Goal: Task Accomplishment & Management: Complete application form

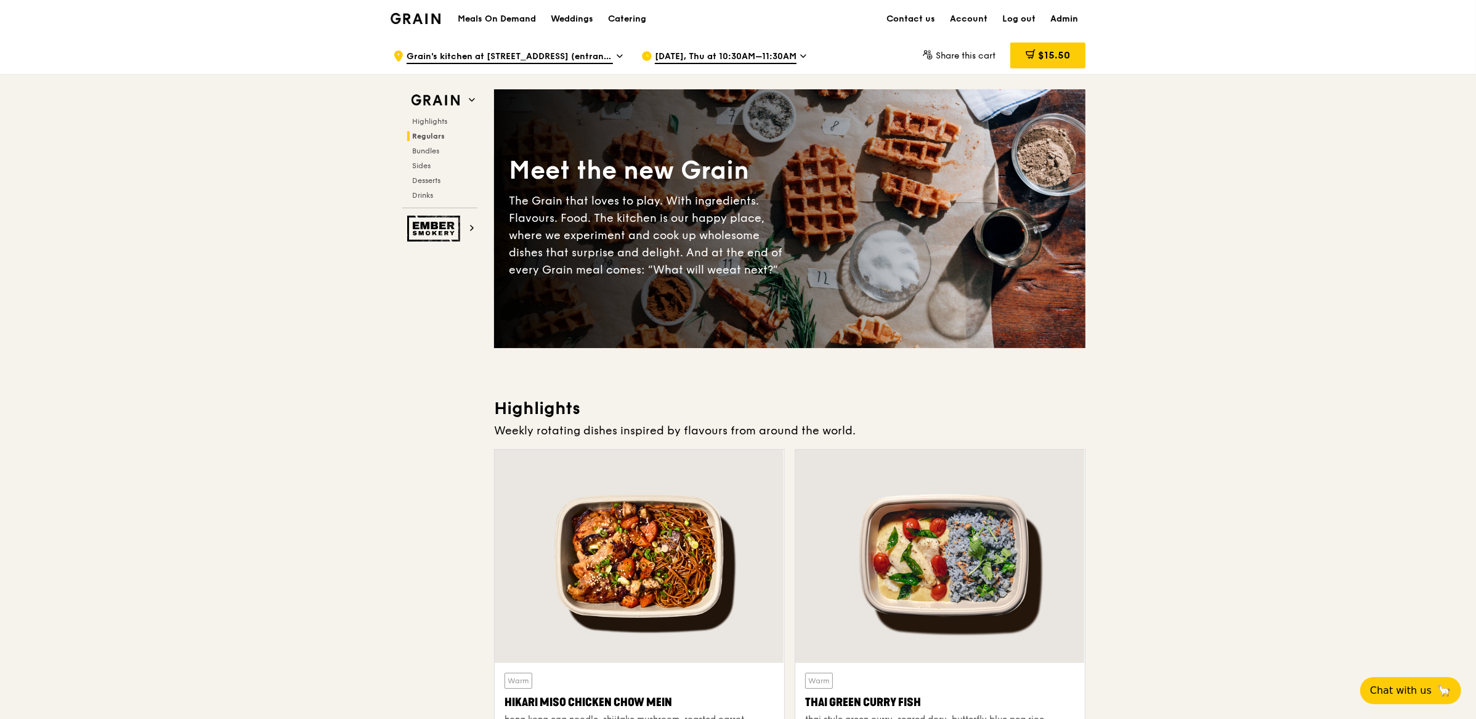
click at [1068, 23] on link "Admin" at bounding box center [1064, 19] width 43 height 37
select select "100"
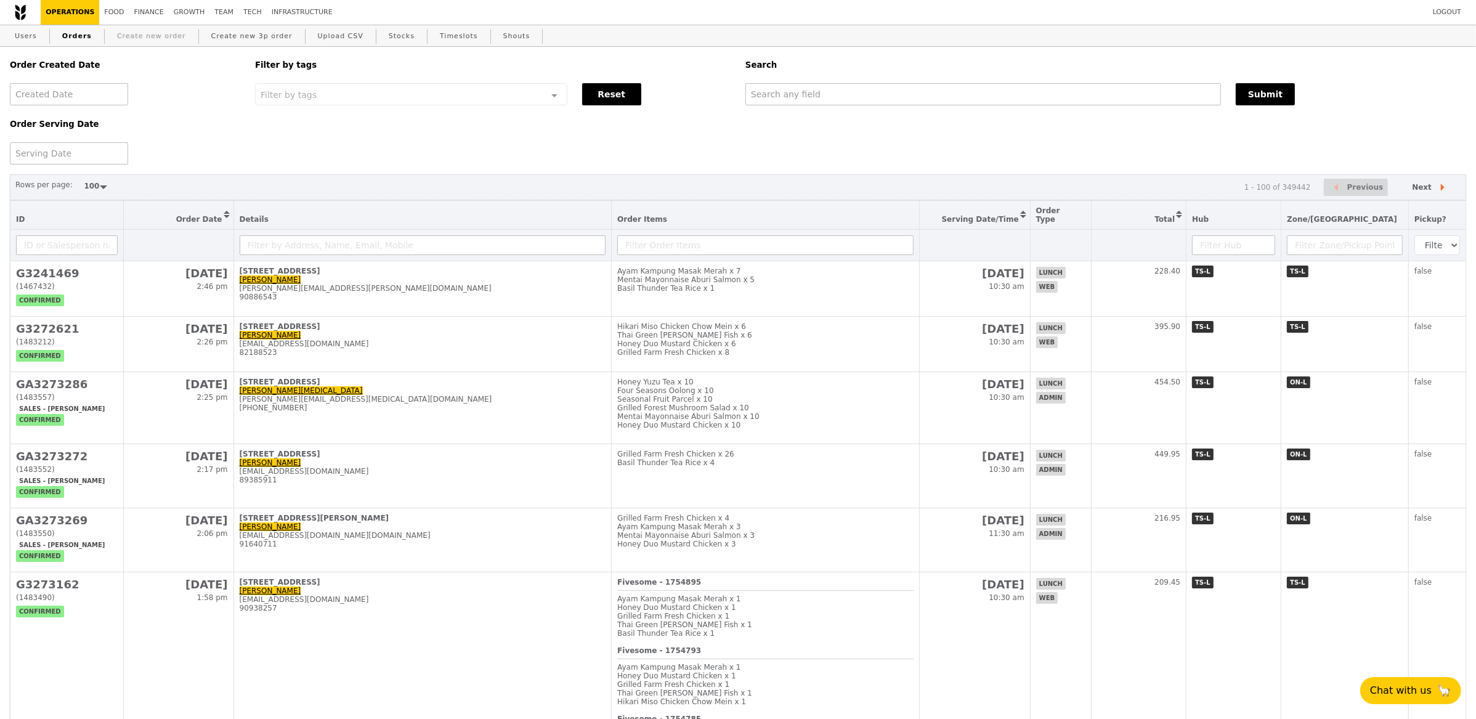
click at [148, 36] on link "Create new order" at bounding box center [151, 36] width 79 height 22
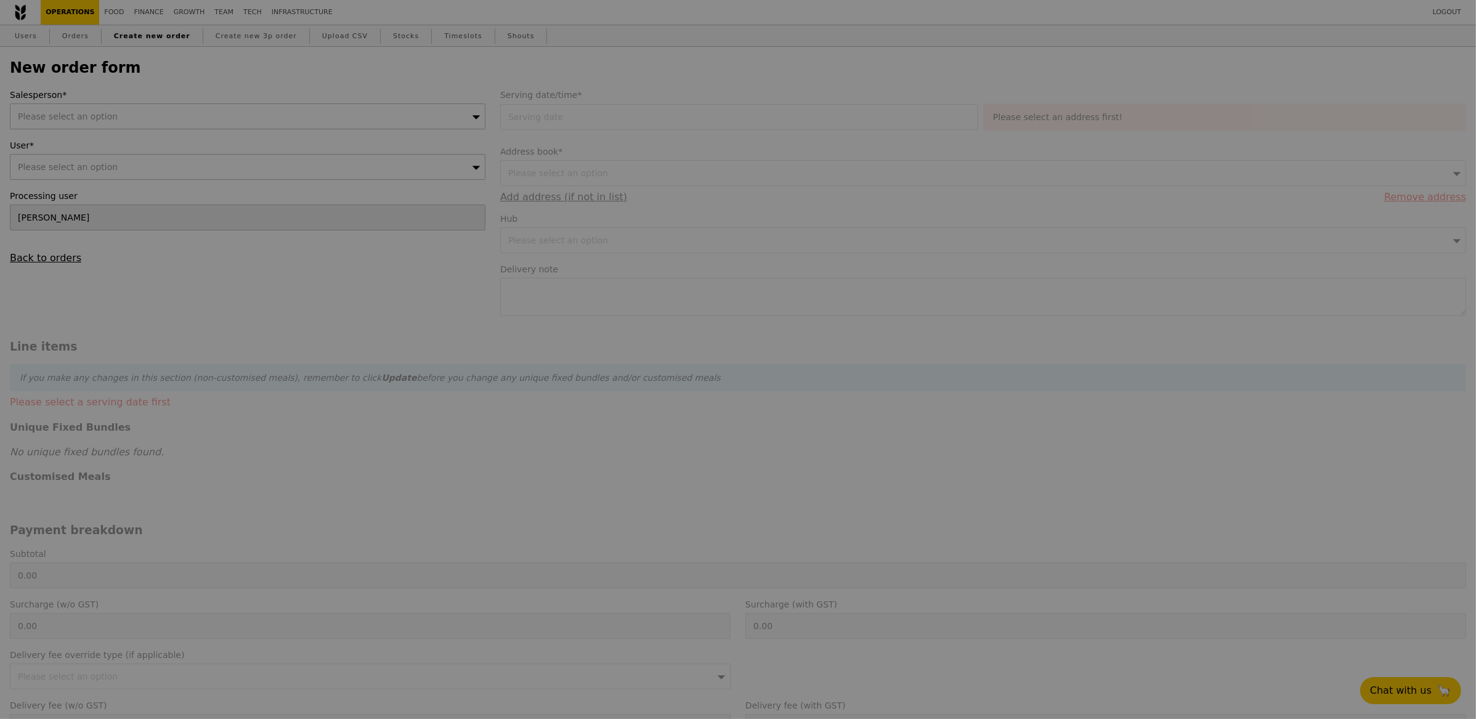
type input "Confirm"
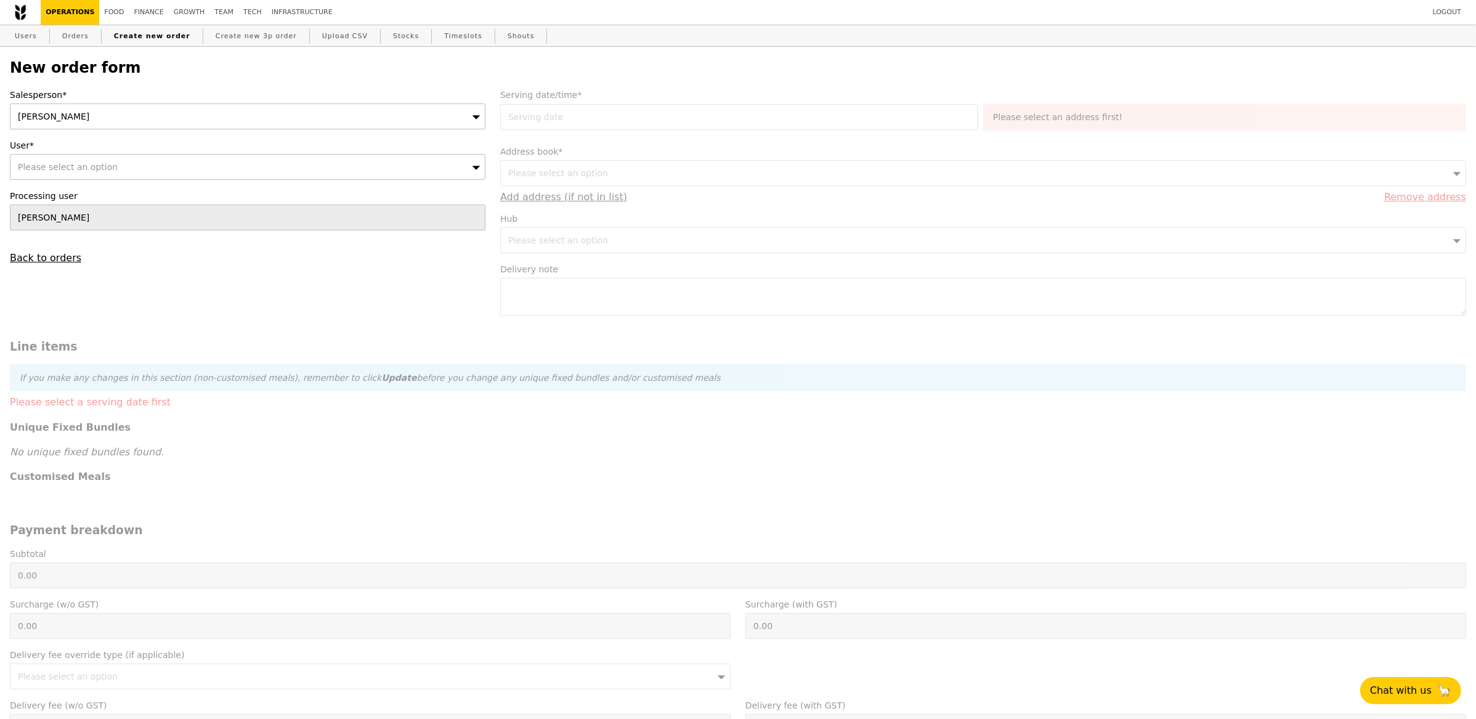
click at [55, 113] on div "Eliza" at bounding box center [248, 116] width 476 height 26
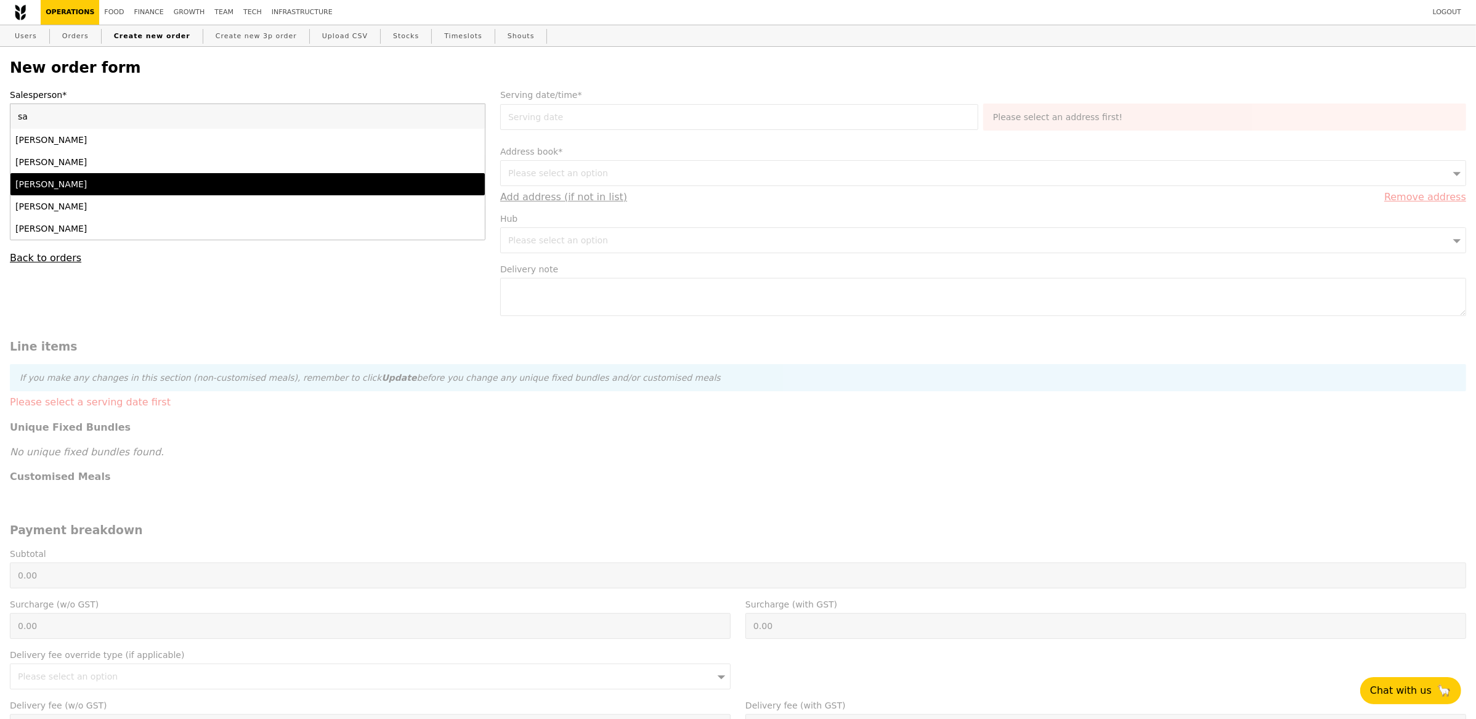
type input "sa"
click at [65, 182] on div "Samantha" at bounding box center [189, 184] width 348 height 12
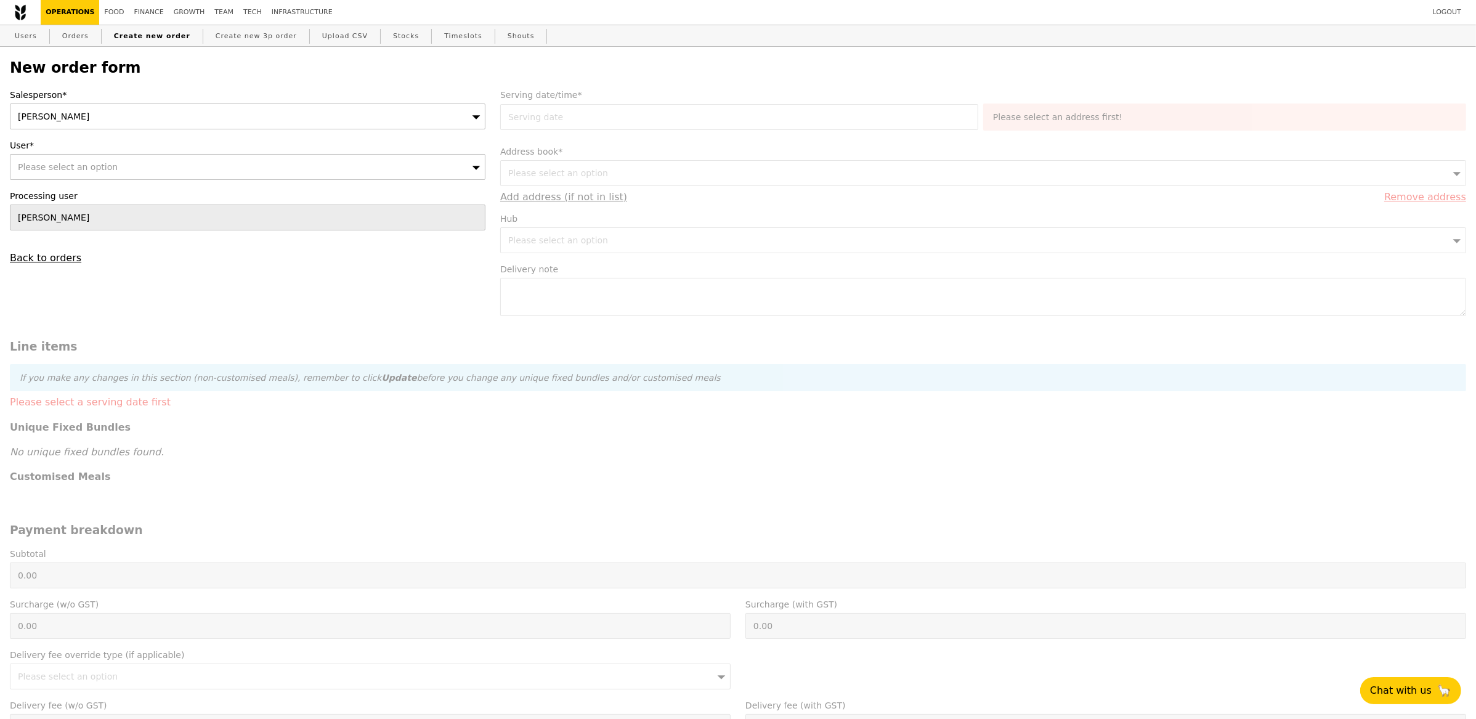
click at [68, 171] on span "Please select an option" at bounding box center [68, 167] width 100 height 10
type input "Confirm"
type input "yusien.nelly@cytiva.com"
click at [107, 192] on li "No results found" at bounding box center [247, 190] width 474 height 22
click at [153, 168] on input "yusien.nelly@cytiva.com" at bounding box center [247, 167] width 474 height 25
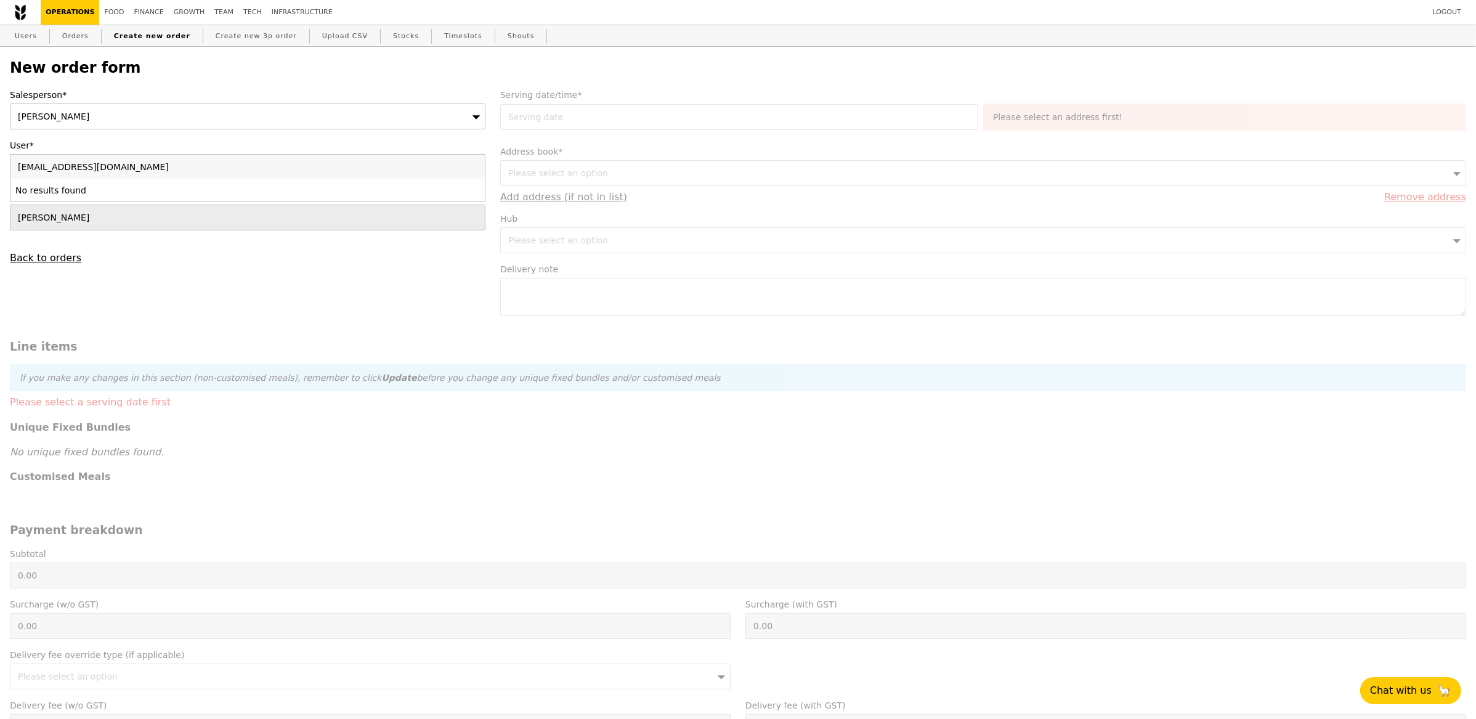
click at [78, 51] on div "New order form Salesperson* Samantha User* Please select an option yusien.nelly…" at bounding box center [737, 522] width 1471 height 951
click at [87, 32] on link "Orders" at bounding box center [75, 36] width 36 height 22
select select "100"
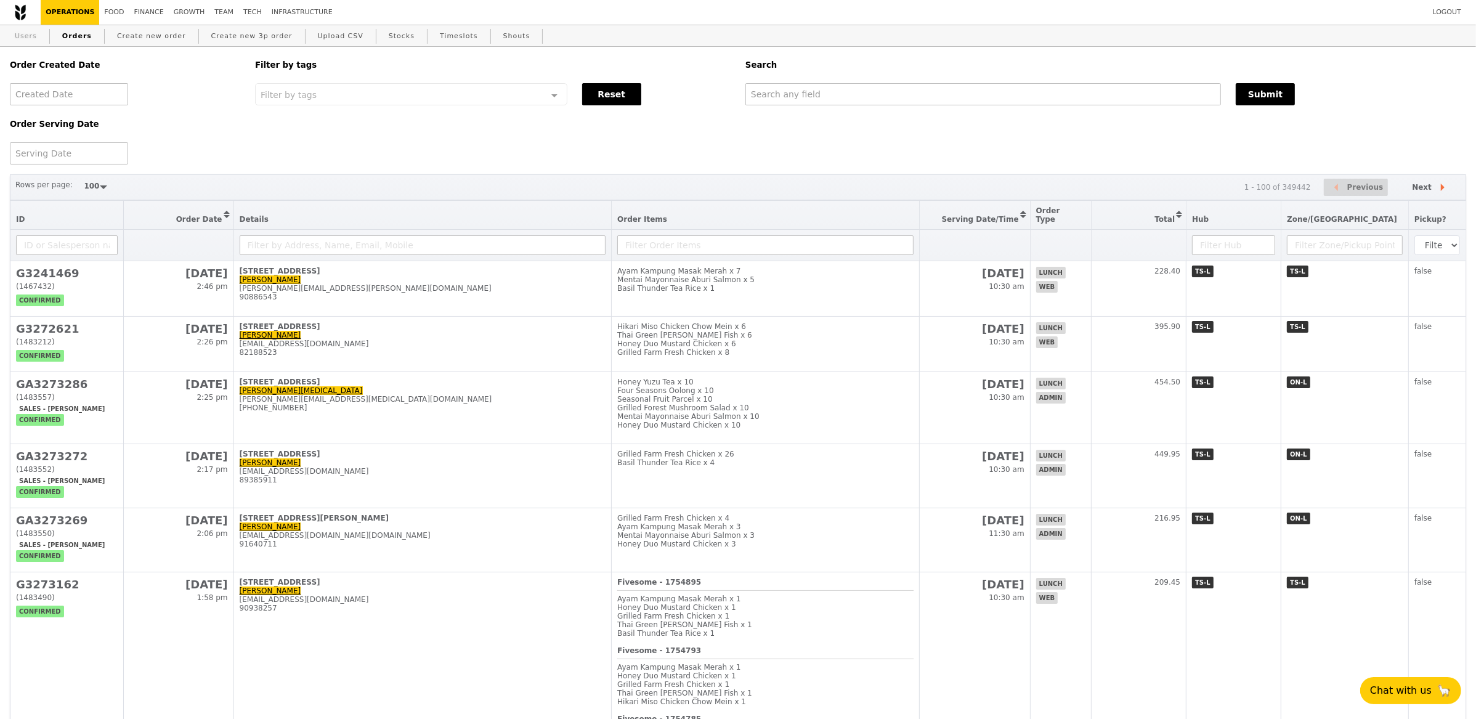
click at [31, 33] on link "Users" at bounding box center [26, 36] width 32 height 22
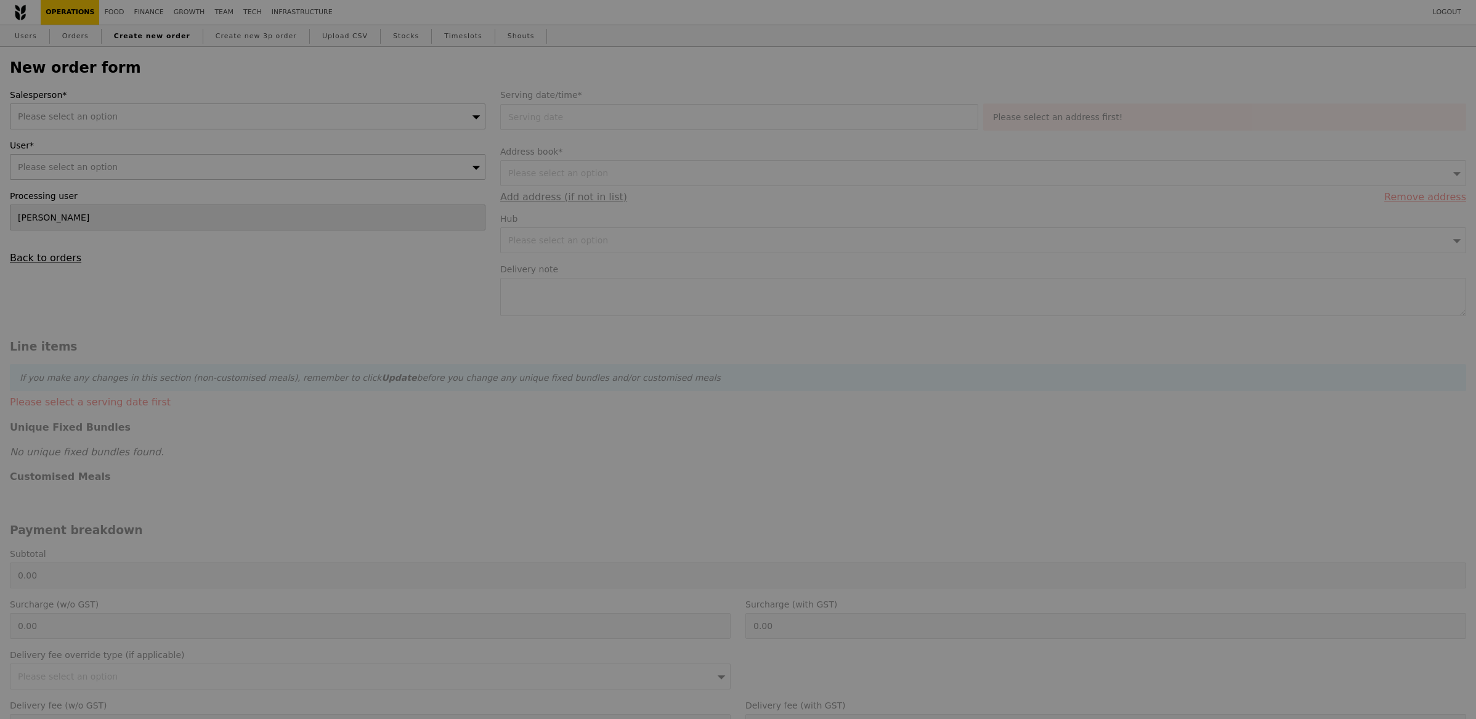
type input "Confirm"
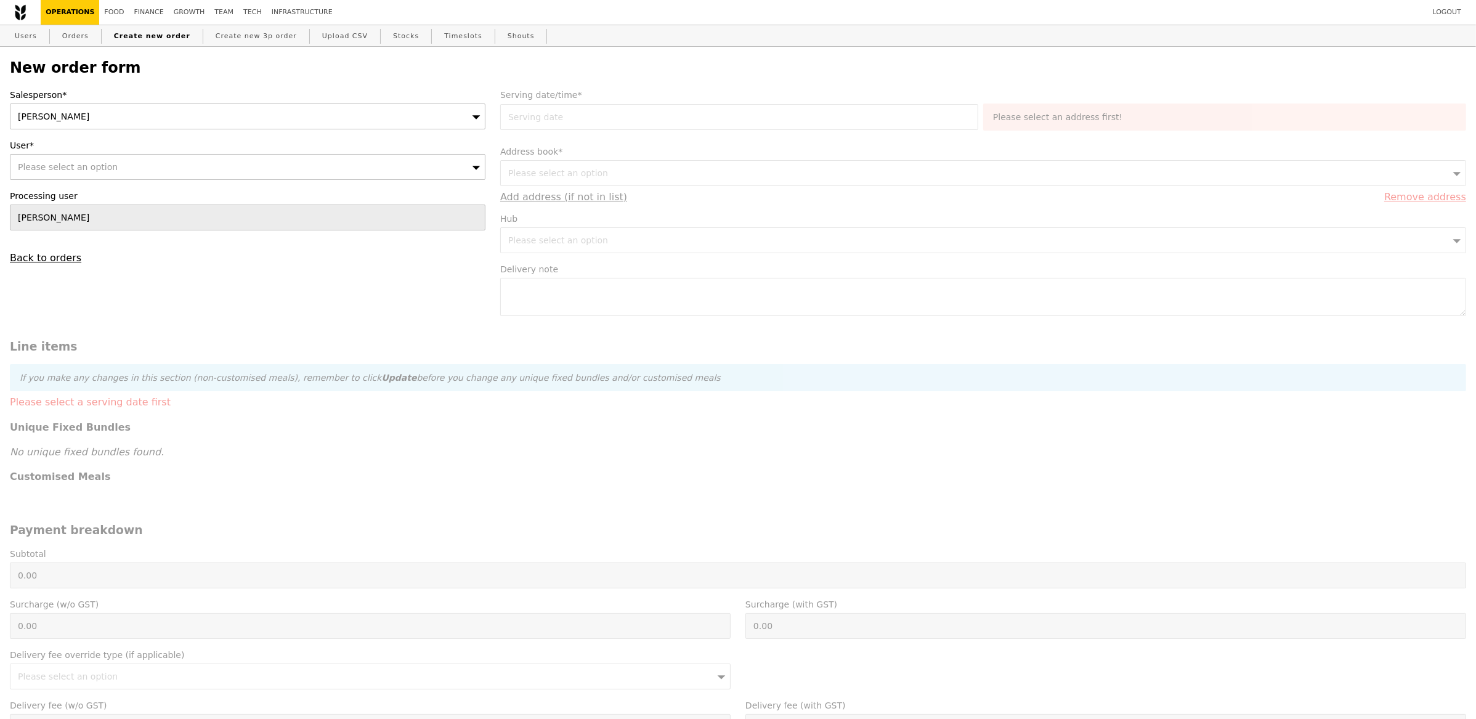
click at [132, 108] on div "[PERSON_NAME]" at bounding box center [248, 116] width 476 height 26
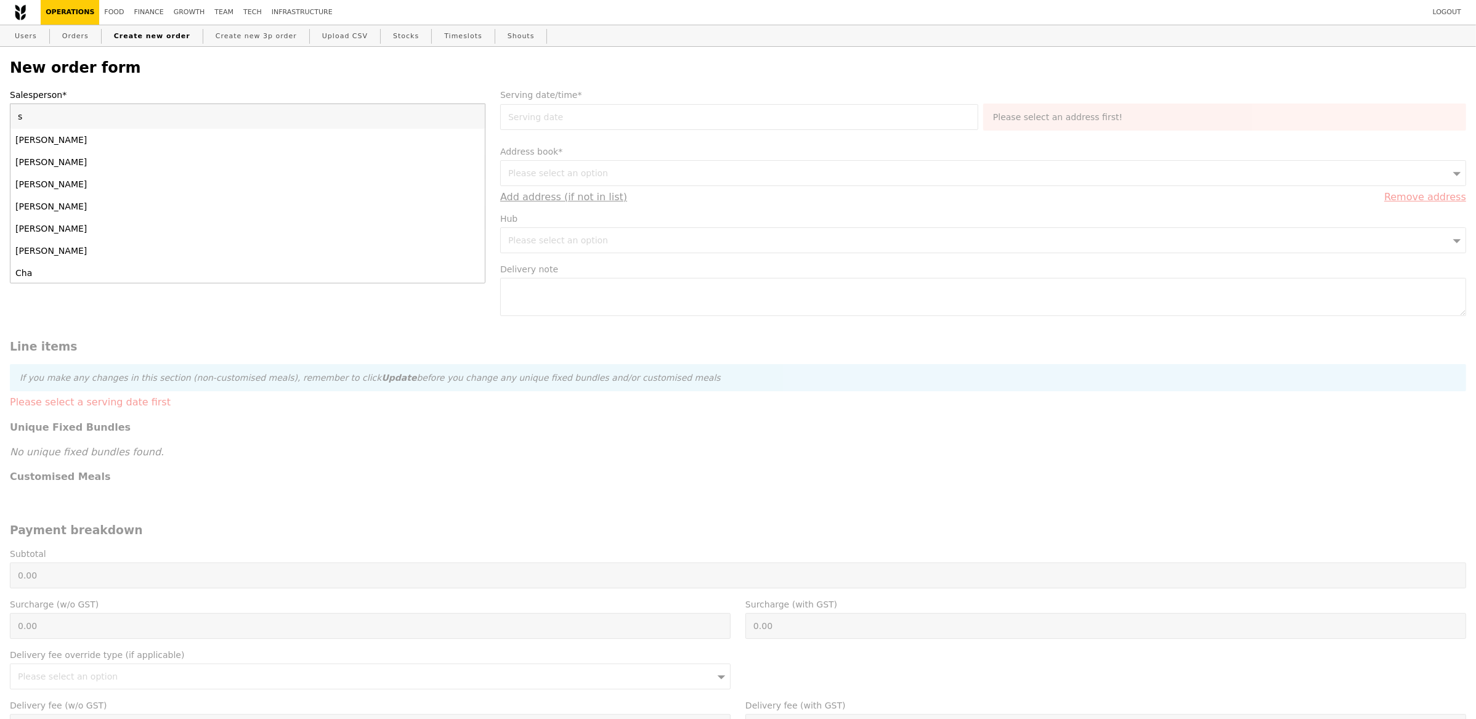
type input "sa"
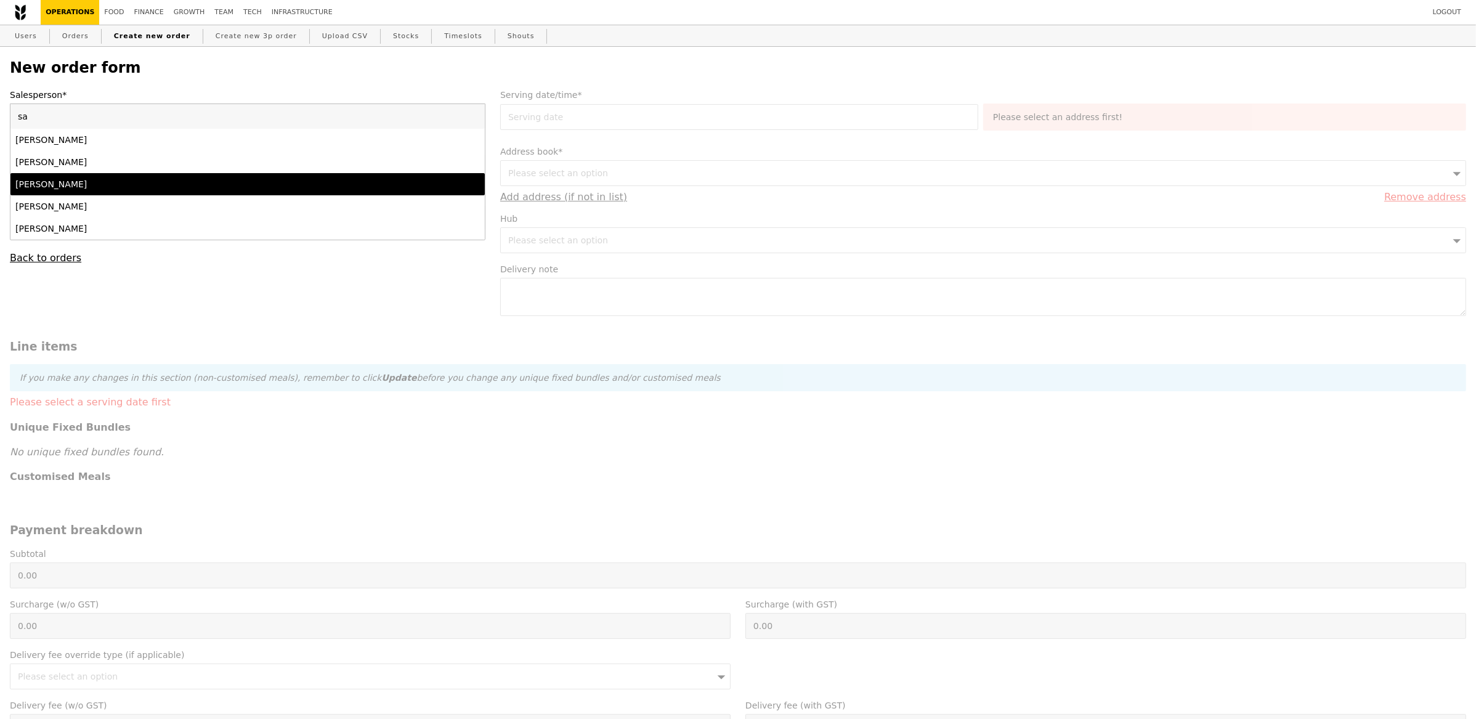
click at [91, 190] on div "[PERSON_NAME]" at bounding box center [189, 184] width 348 height 12
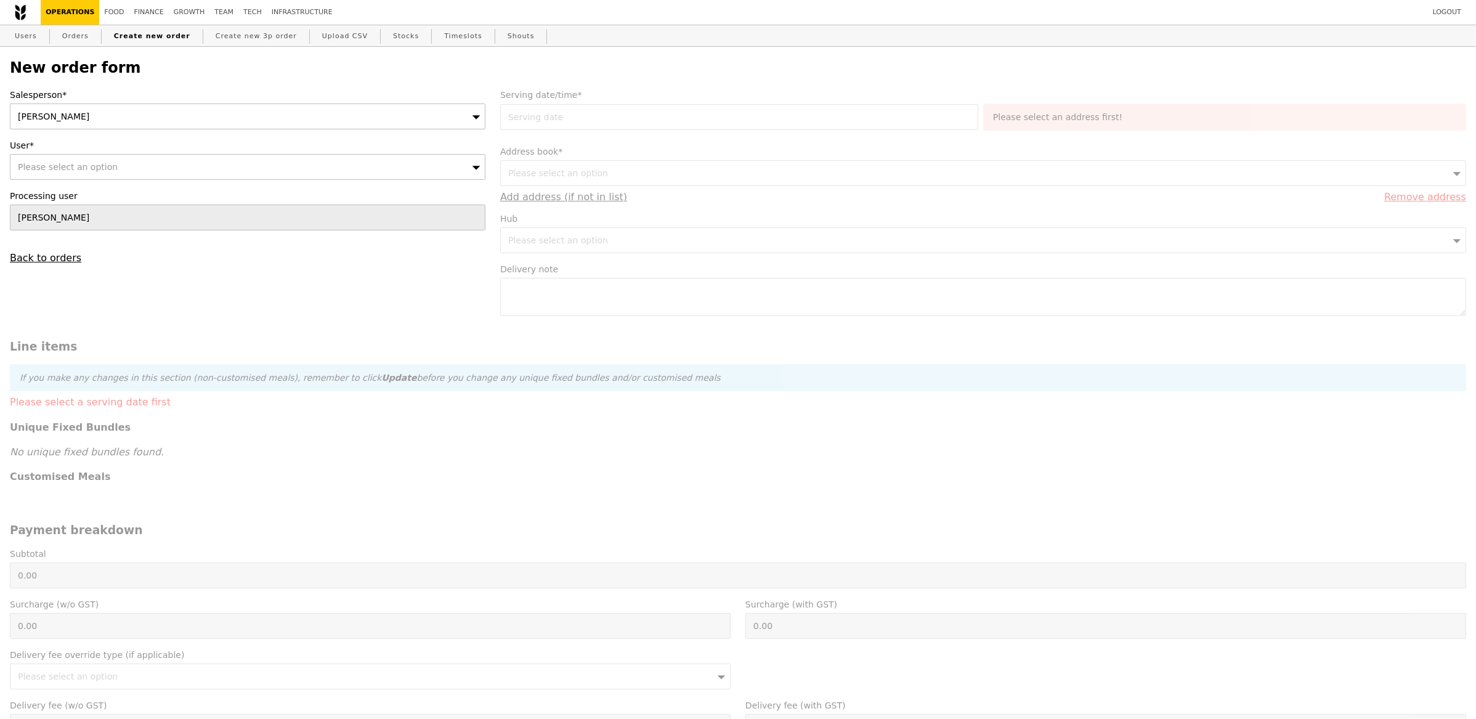
click at [95, 160] on div "Please select an option" at bounding box center [248, 167] width 476 height 26
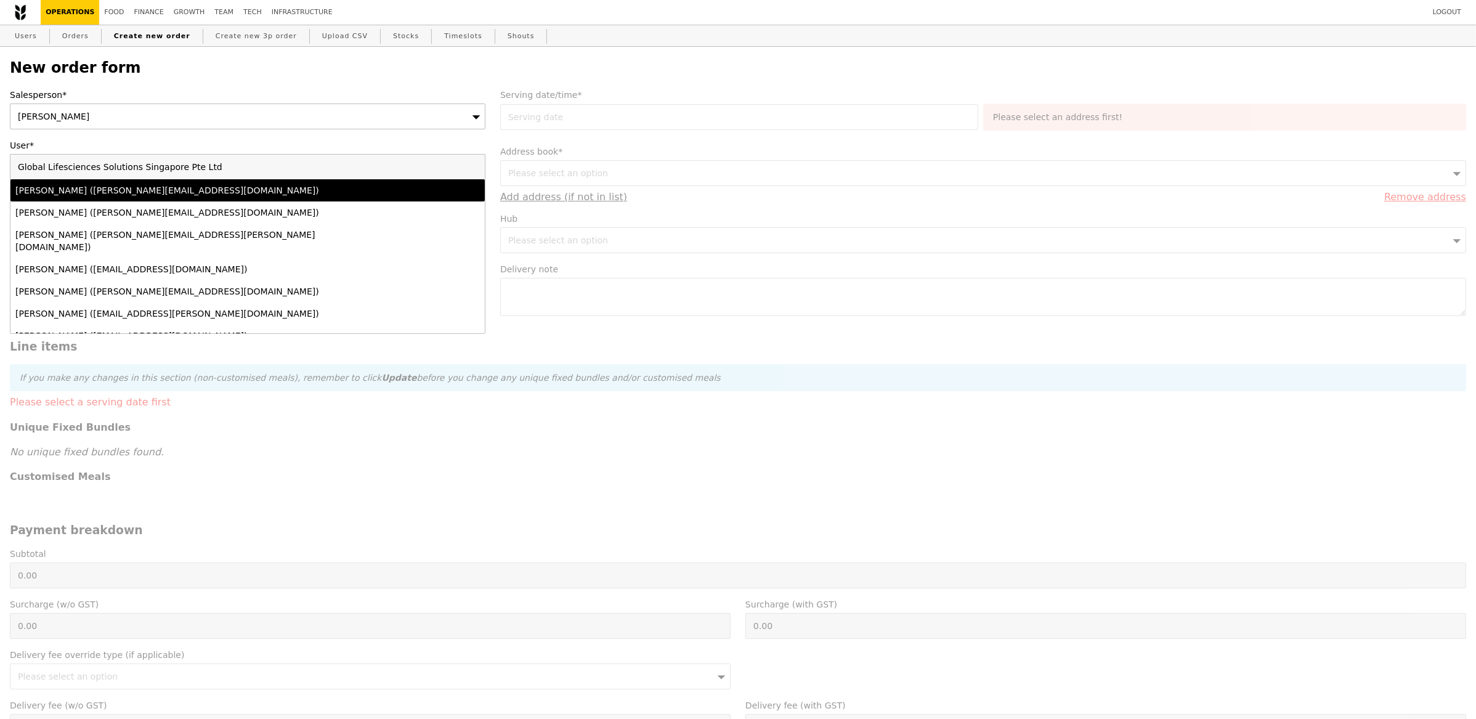
click at [142, 189] on div "Nelly Yusien (yusien.nelly@cytiva.com)" at bounding box center [189, 190] width 348 height 12
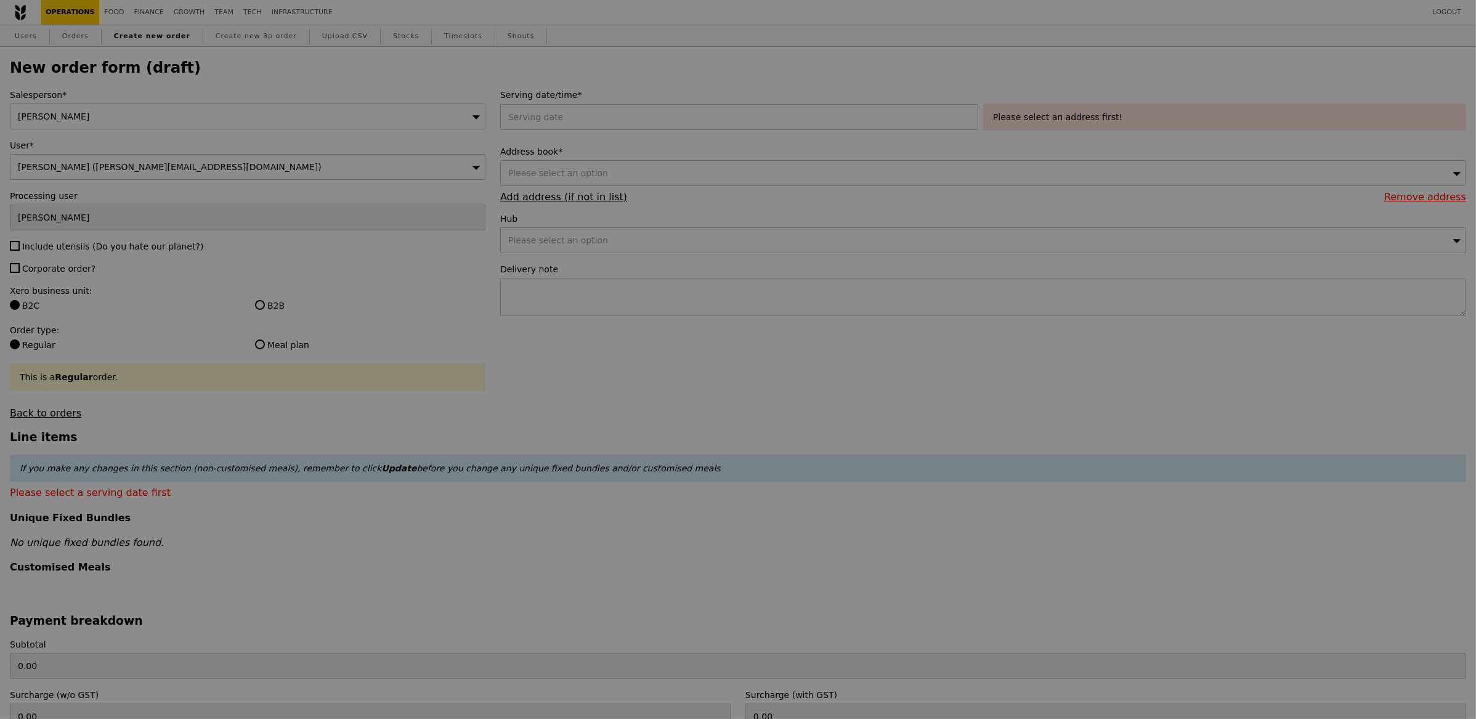
type input "Confirm"
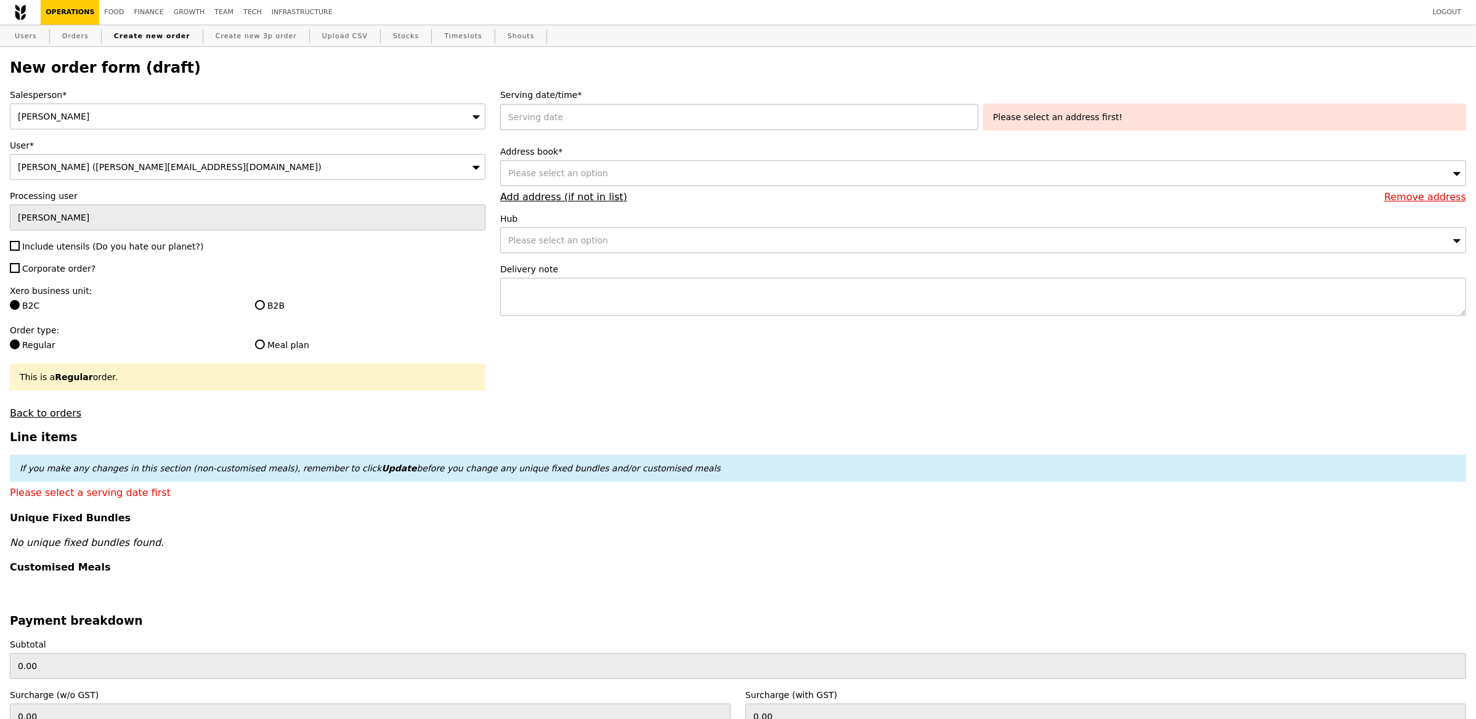
click at [551, 126] on div "2025 August 19 August 2025 Mon Tue Wed Thu Fri Sat Sun 1 2 3 4 5 6 7 8 9 10 11 …" at bounding box center [741, 117] width 483 height 26
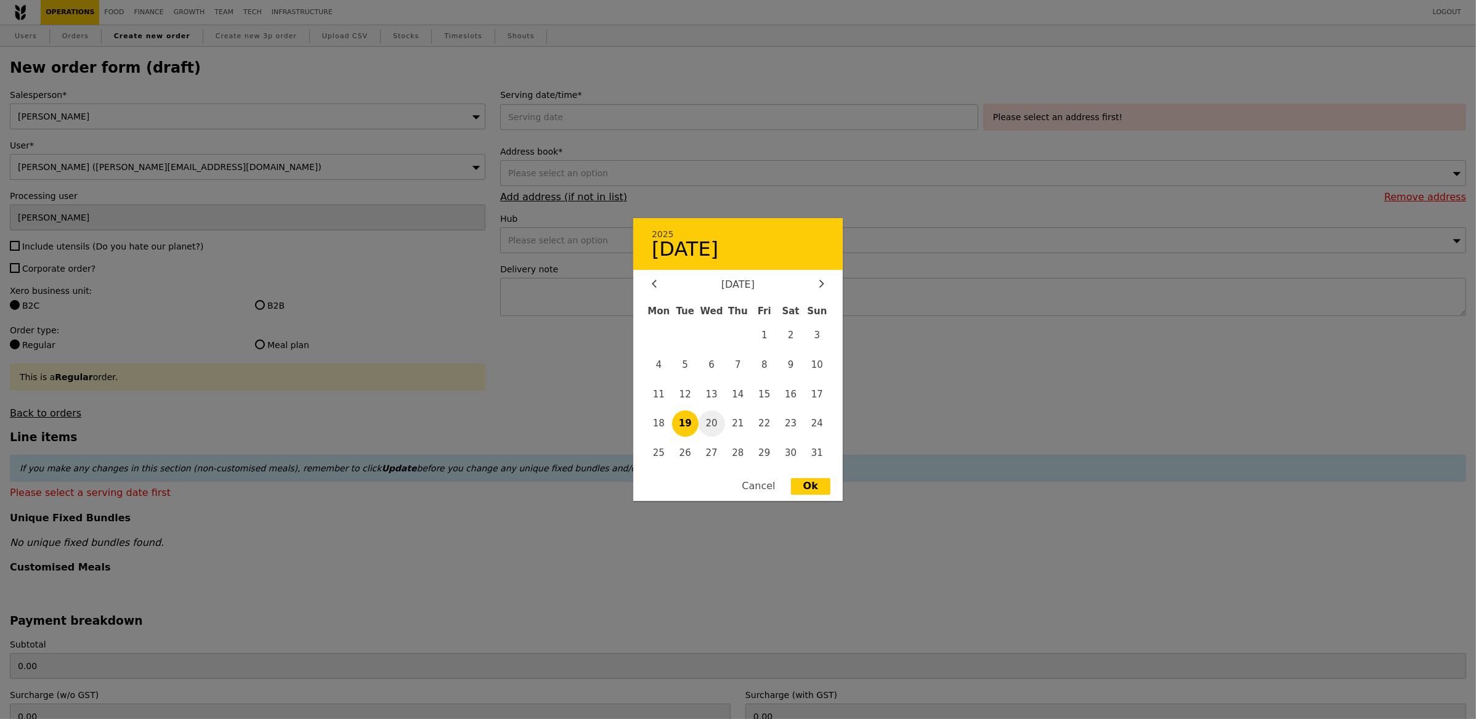
click at [714, 421] on span "20" at bounding box center [712, 423] width 26 height 26
type input "20 Aug 2025"
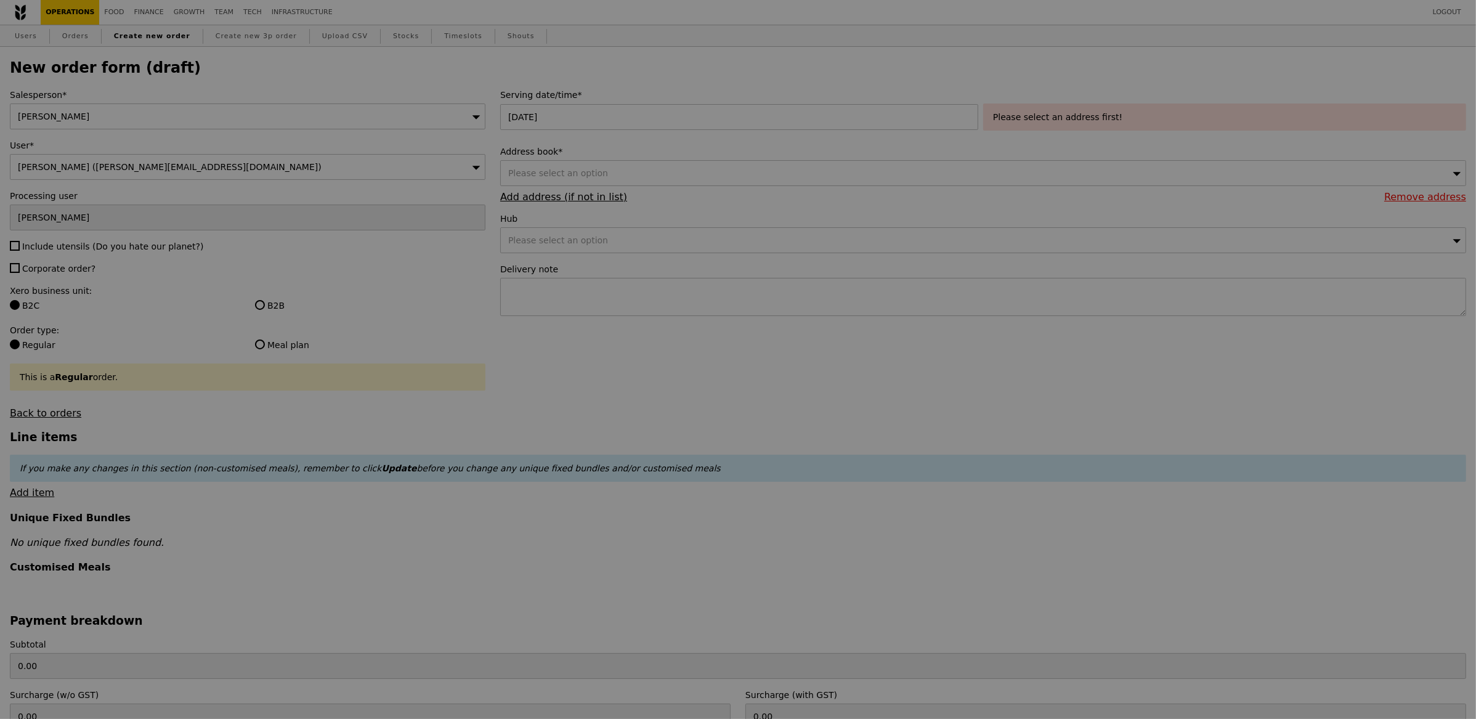
type input "Confirm"
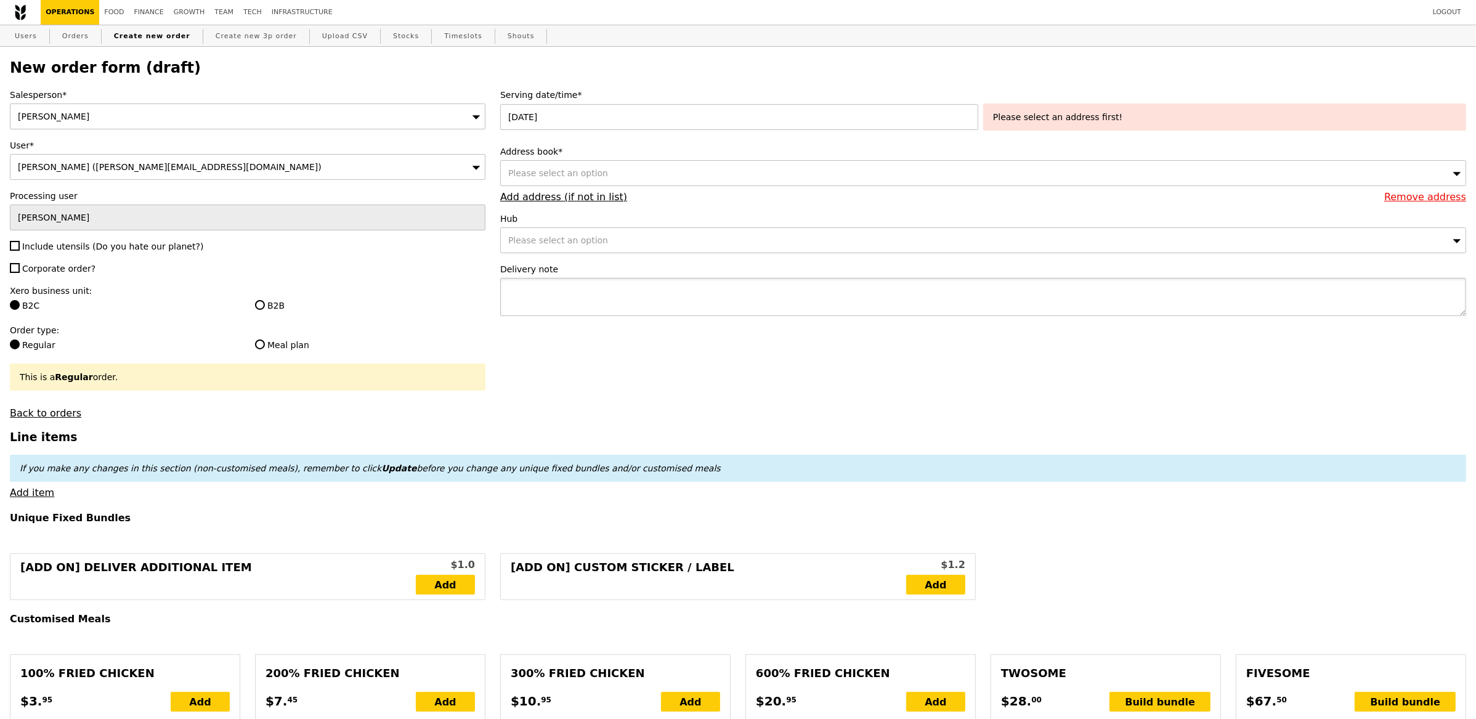
click at [548, 282] on textarea at bounding box center [983, 297] width 966 height 38
paste textarea "P5297"
type textarea "to deliver with P5297"
click at [656, 168] on div "Please select an option" at bounding box center [983, 173] width 966 height 26
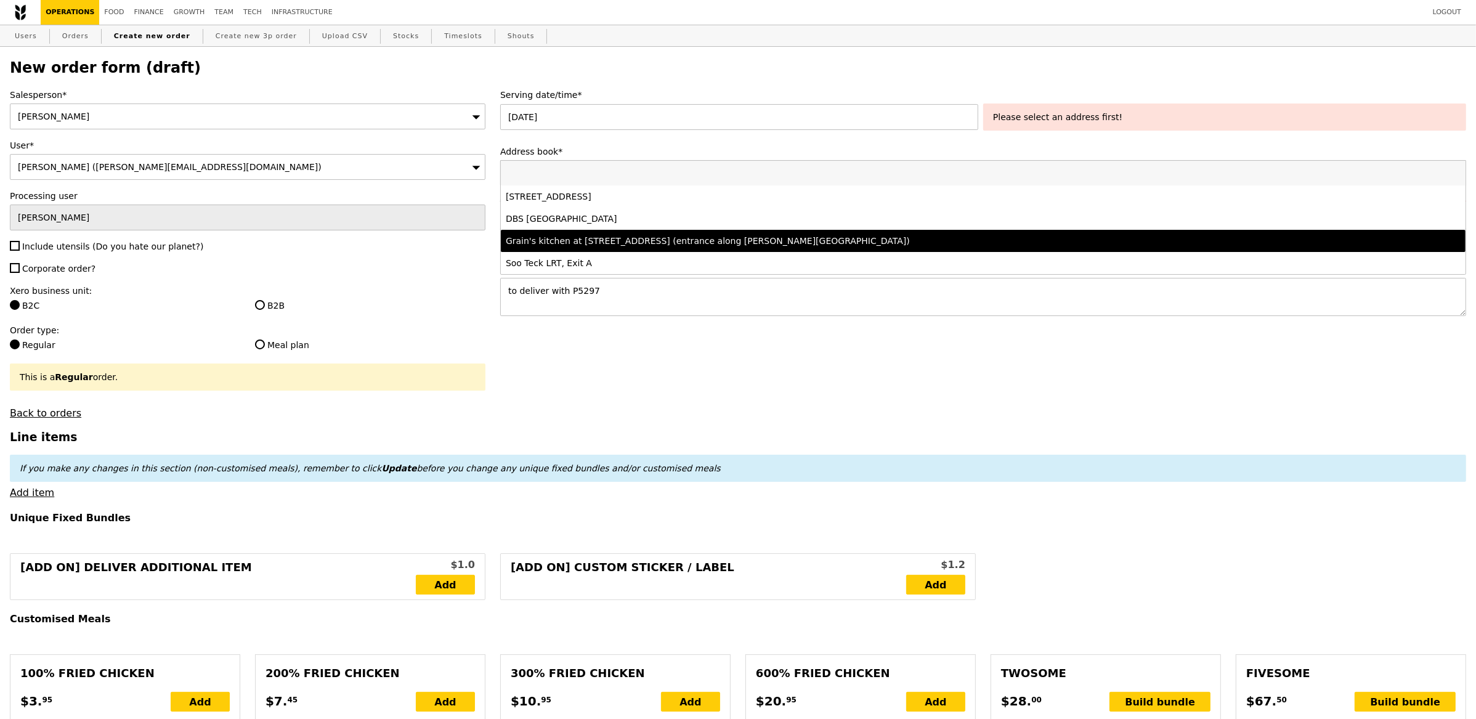
click at [604, 232] on li "Grain's kitchen at 5 Burn Road #05-01 (entrance along Harrison Road)" at bounding box center [983, 241] width 965 height 22
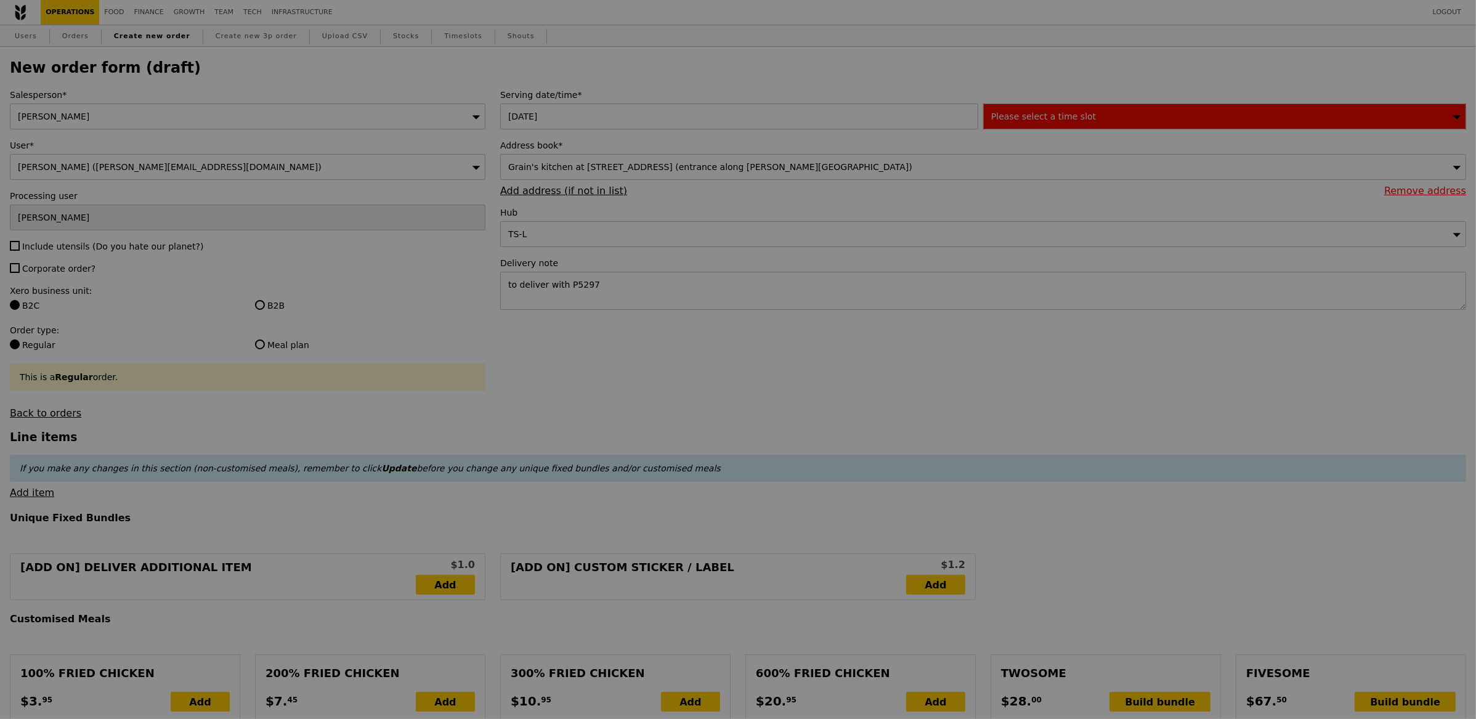
click at [43, 244] on div at bounding box center [738, 359] width 1476 height 719
type input "Confirm"
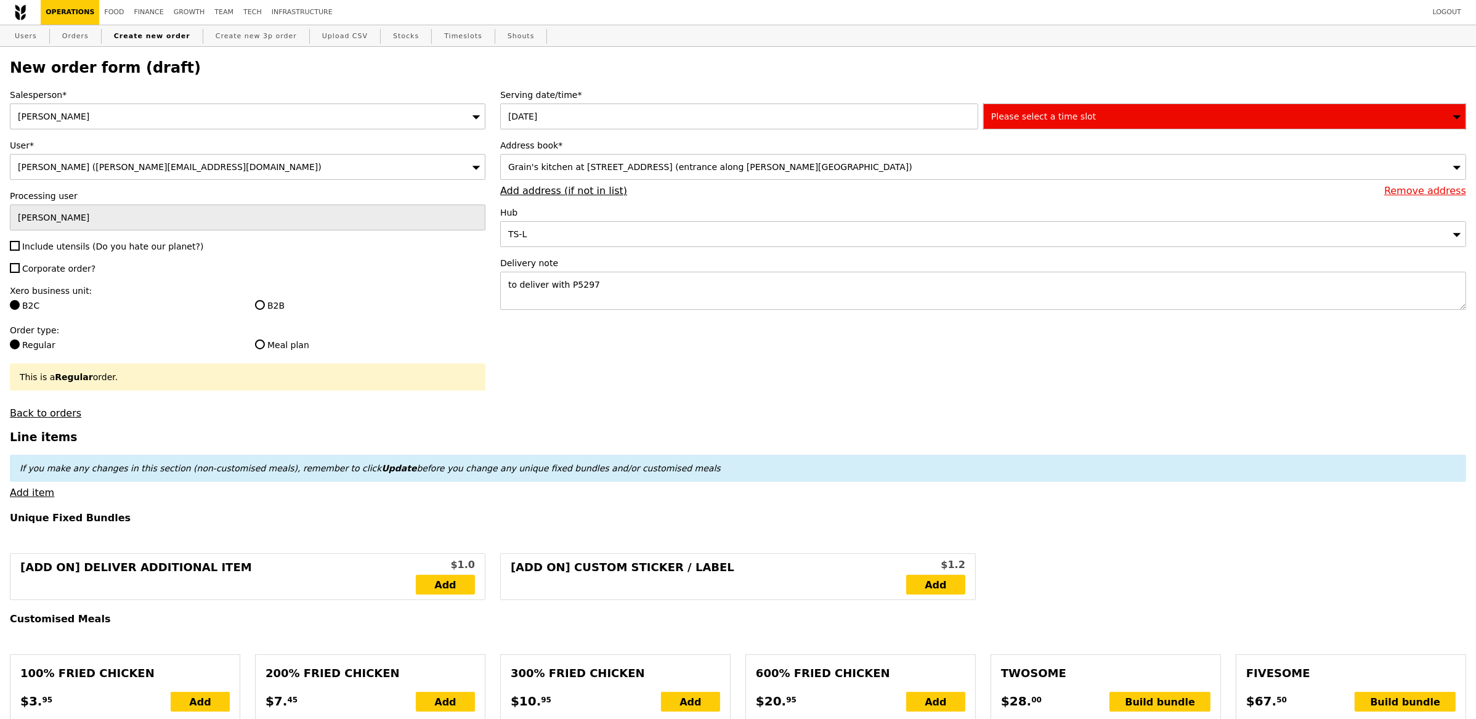
click at [32, 250] on span "Include utensils (Do you hate our planet?)" at bounding box center [112, 246] width 181 height 10
click at [20, 250] on input "Include utensils (Do you hate our planet?)" at bounding box center [15, 246] width 10 height 10
checkbox input "true"
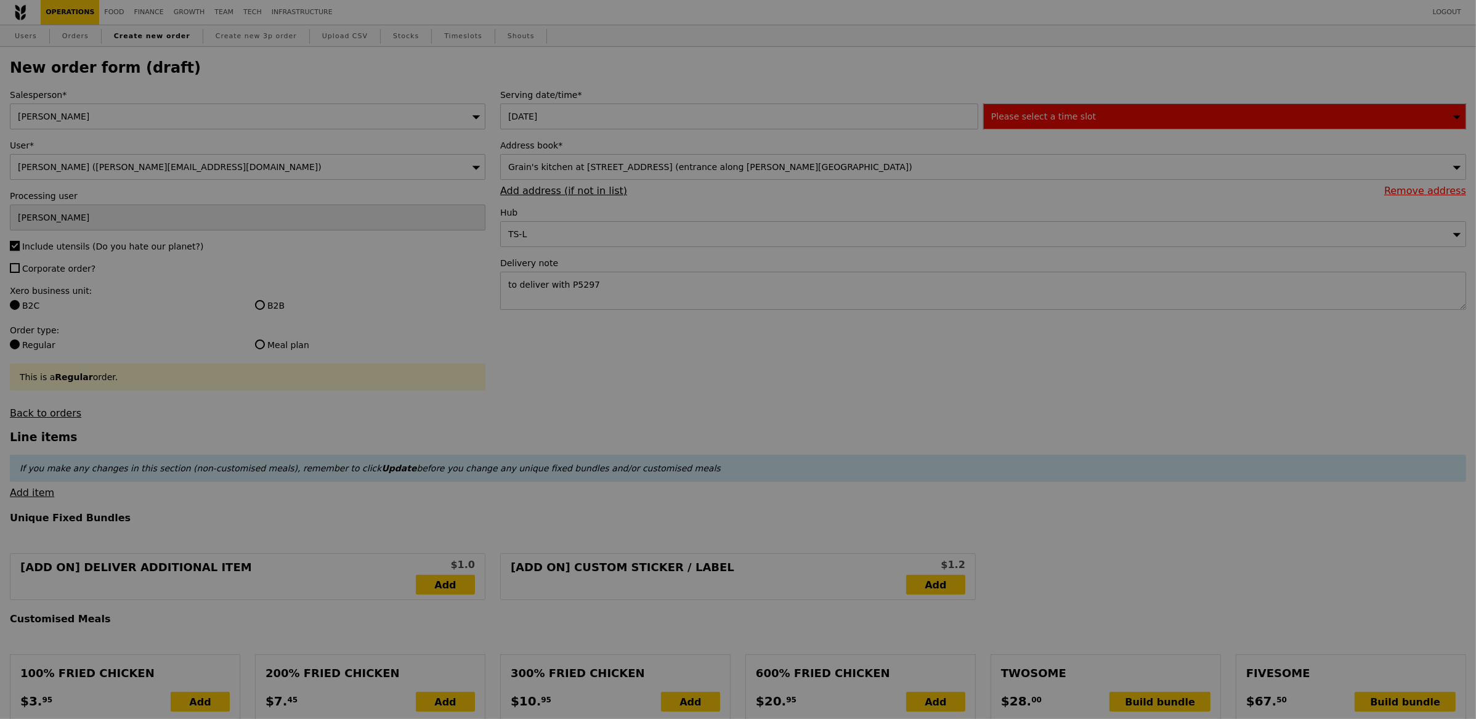
type input "Confirm"
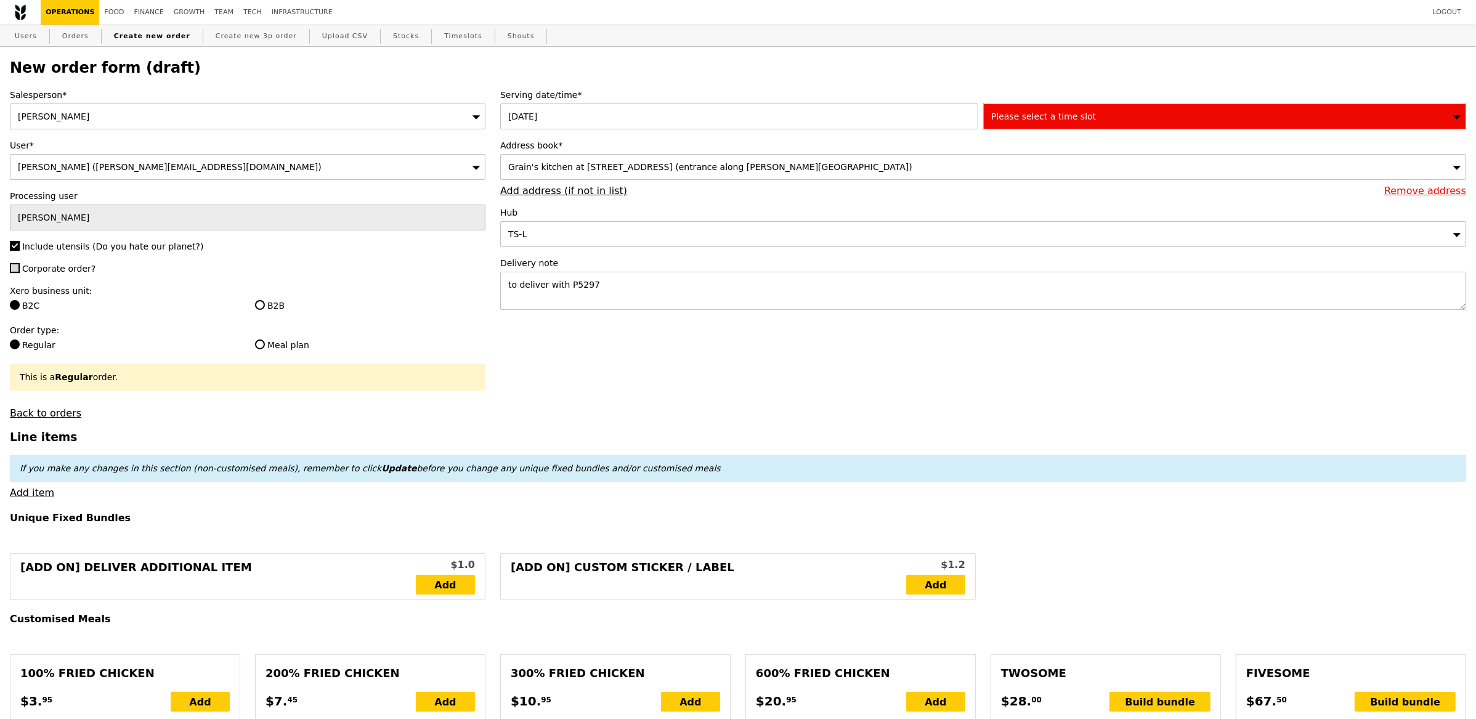
click at [18, 267] on input "Corporate order?" at bounding box center [15, 268] width 10 height 10
checkbox input "true"
click at [282, 306] on label "B2B" at bounding box center [370, 305] width 230 height 12
click at [265, 306] on input "B2B" at bounding box center [260, 305] width 10 height 10
radio input "true"
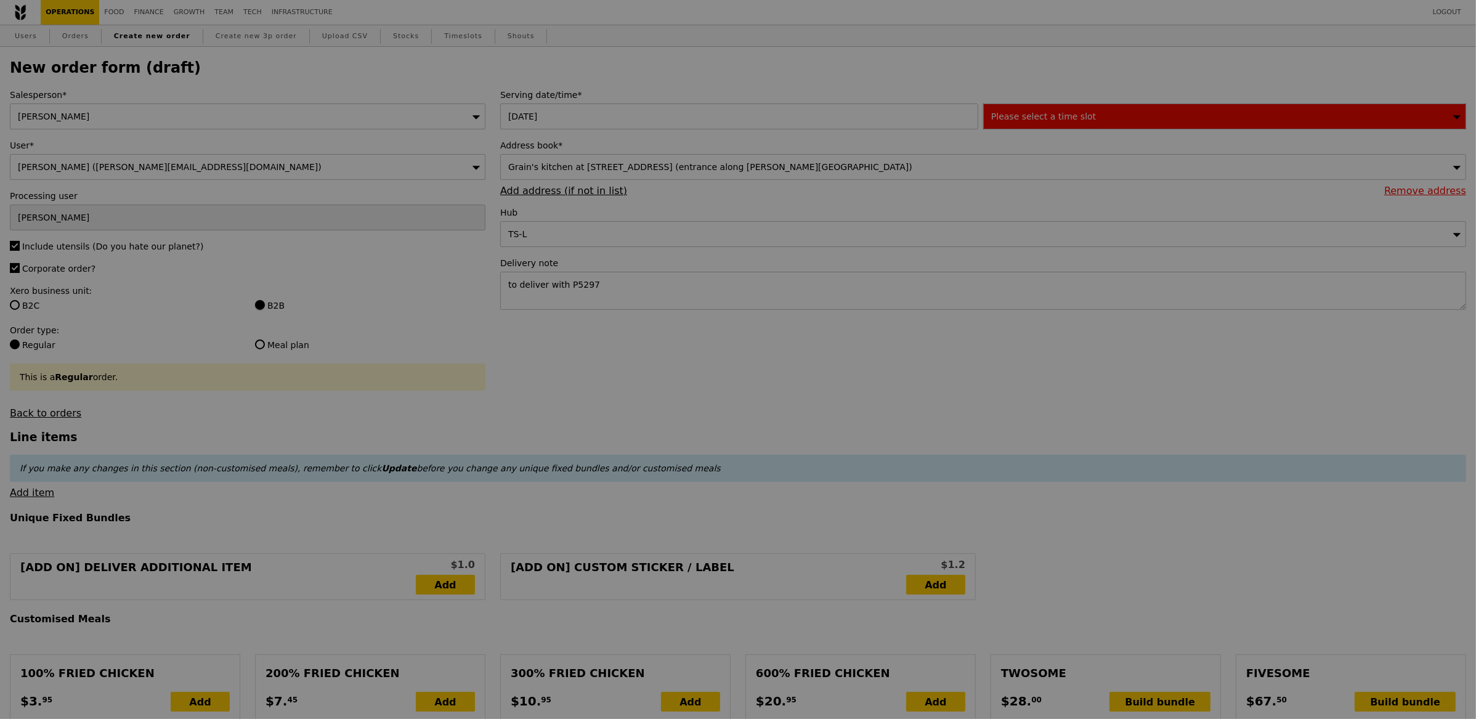
type input "Confirm"
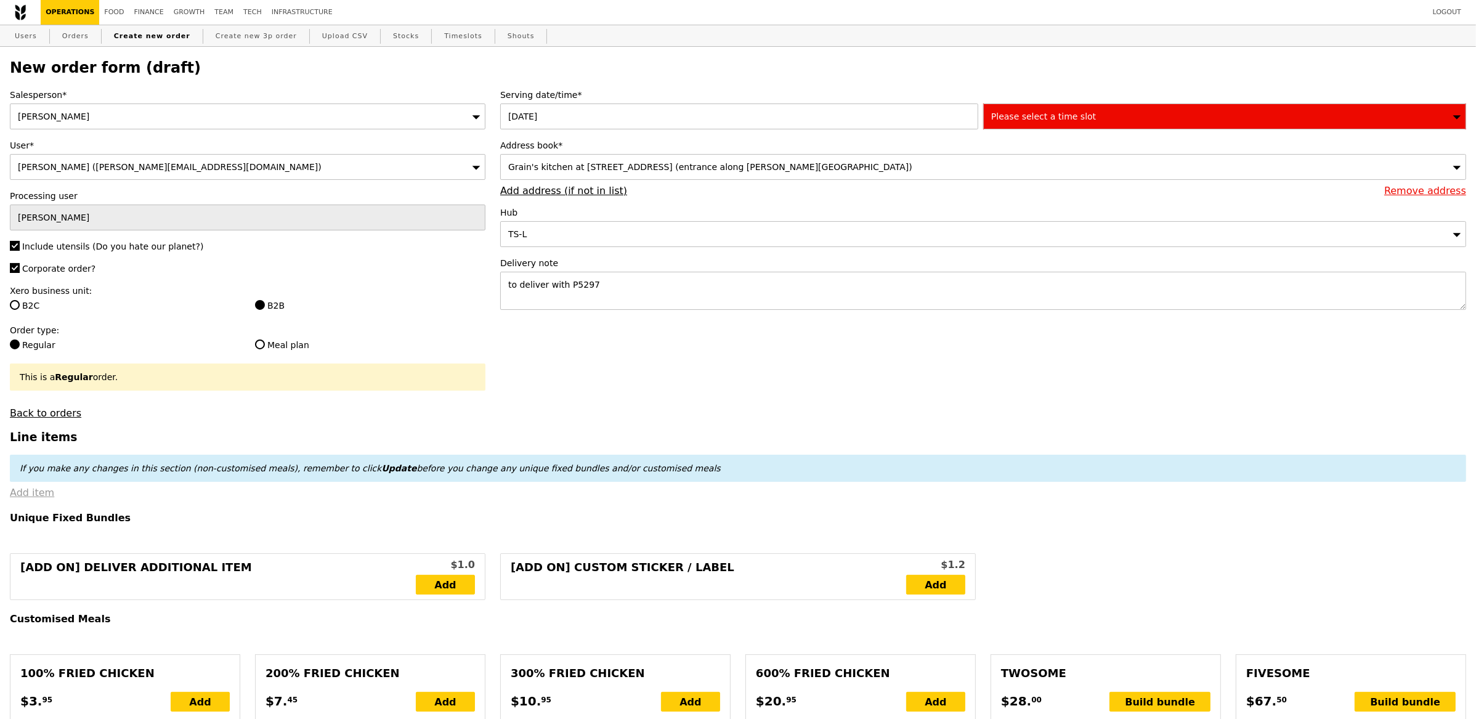
click at [38, 490] on link "Add item" at bounding box center [32, 493] width 44 height 12
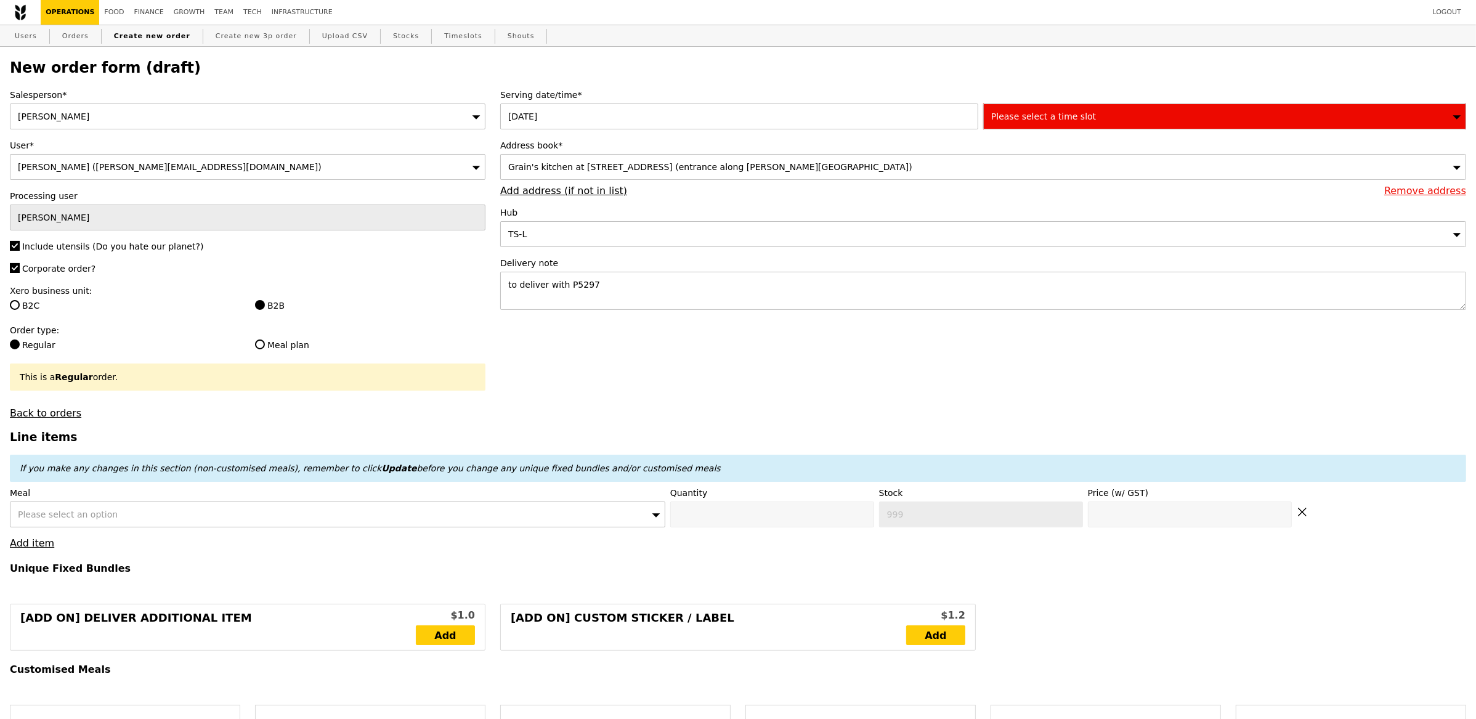
click at [163, 511] on div "Please select an option" at bounding box center [337, 514] width 655 height 26
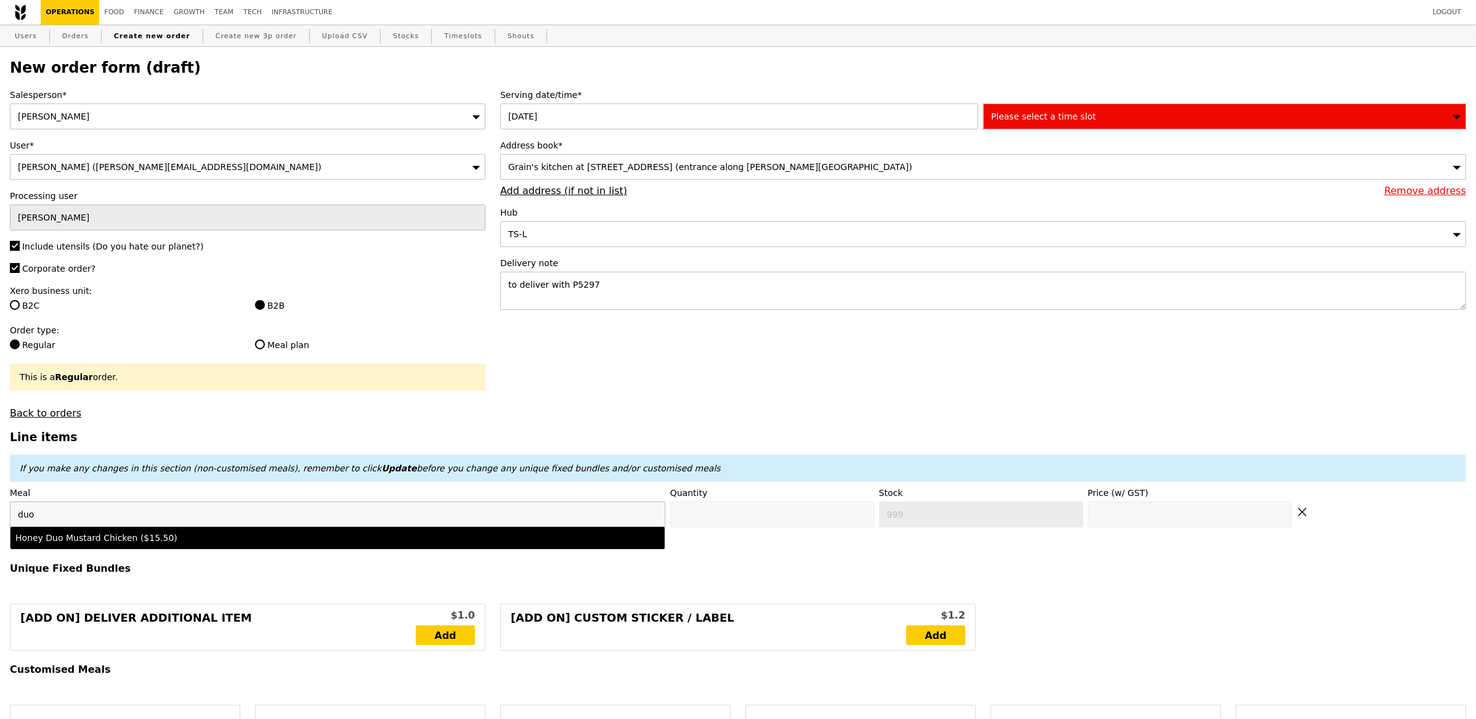
type input "duo"
click at [60, 542] on div "Honey Duo Mustard Chicken ($15.50)" at bounding box center [256, 538] width 483 height 12
type input "Confirm anyway"
type input "0"
type input "396"
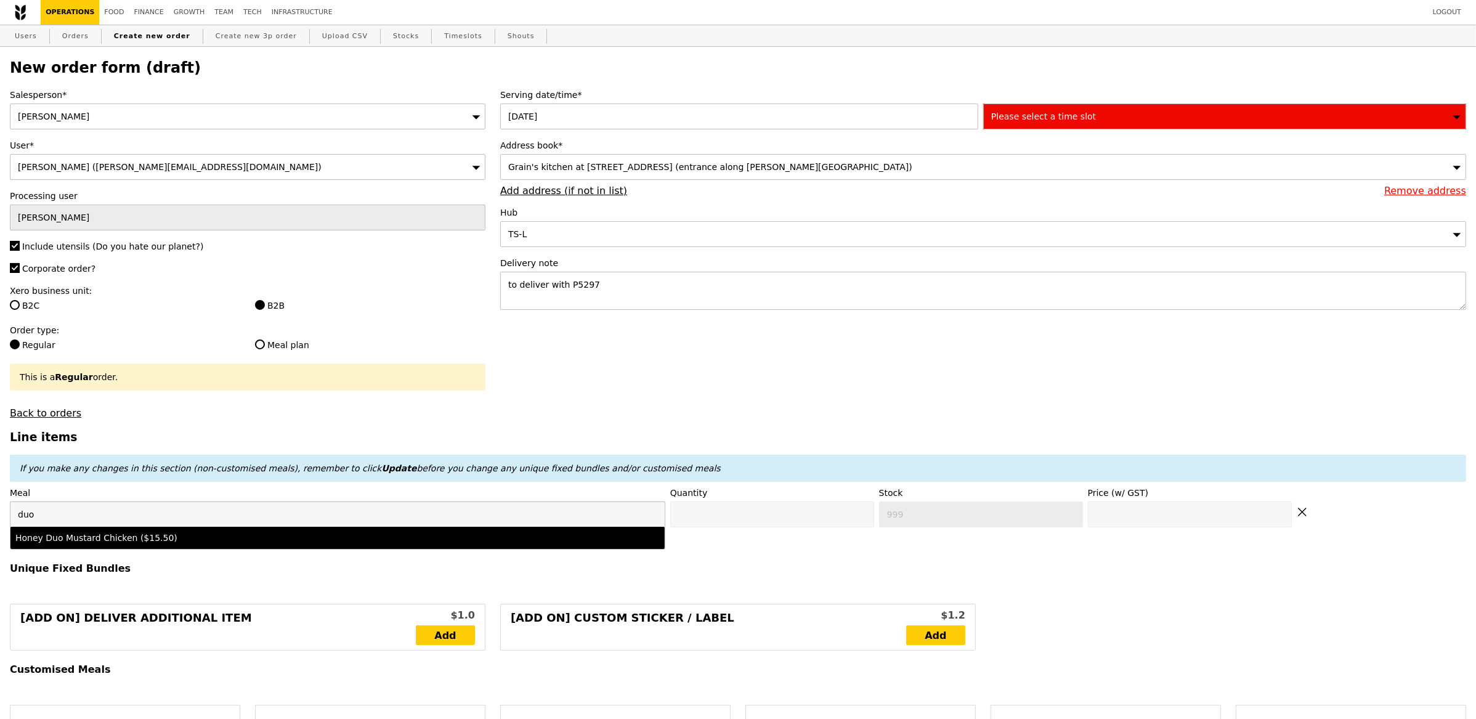
type input "15.5"
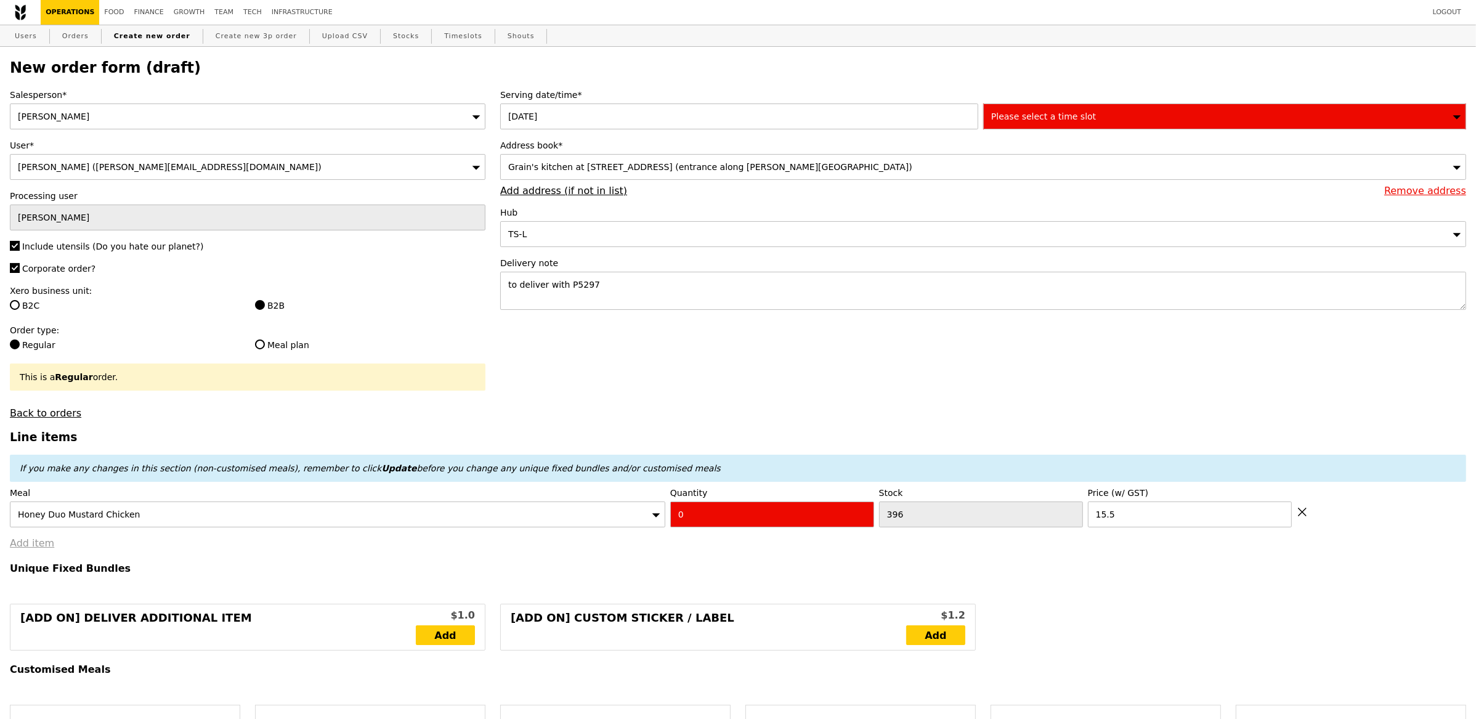
click at [34, 546] on link "Add item" at bounding box center [32, 543] width 44 height 12
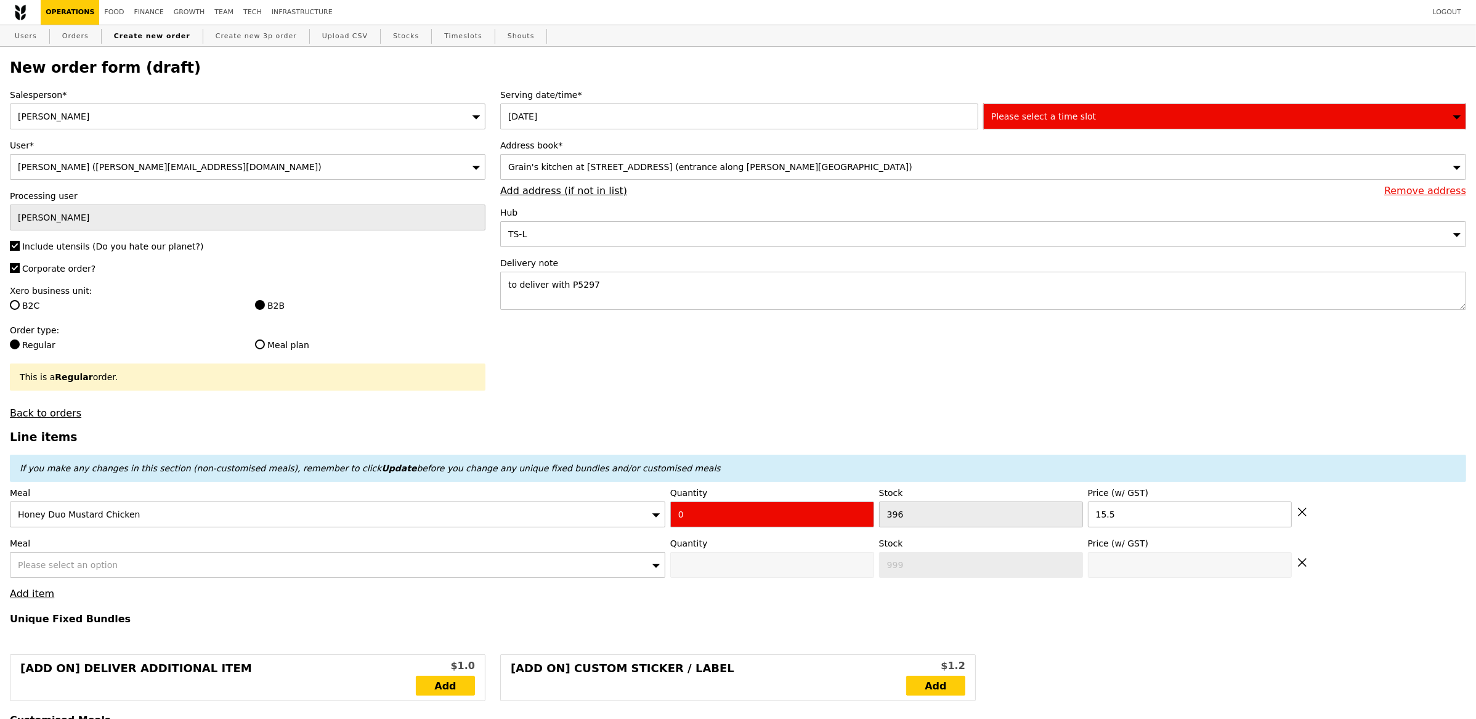
click at [70, 562] on span "Please select an option" at bounding box center [68, 565] width 100 height 10
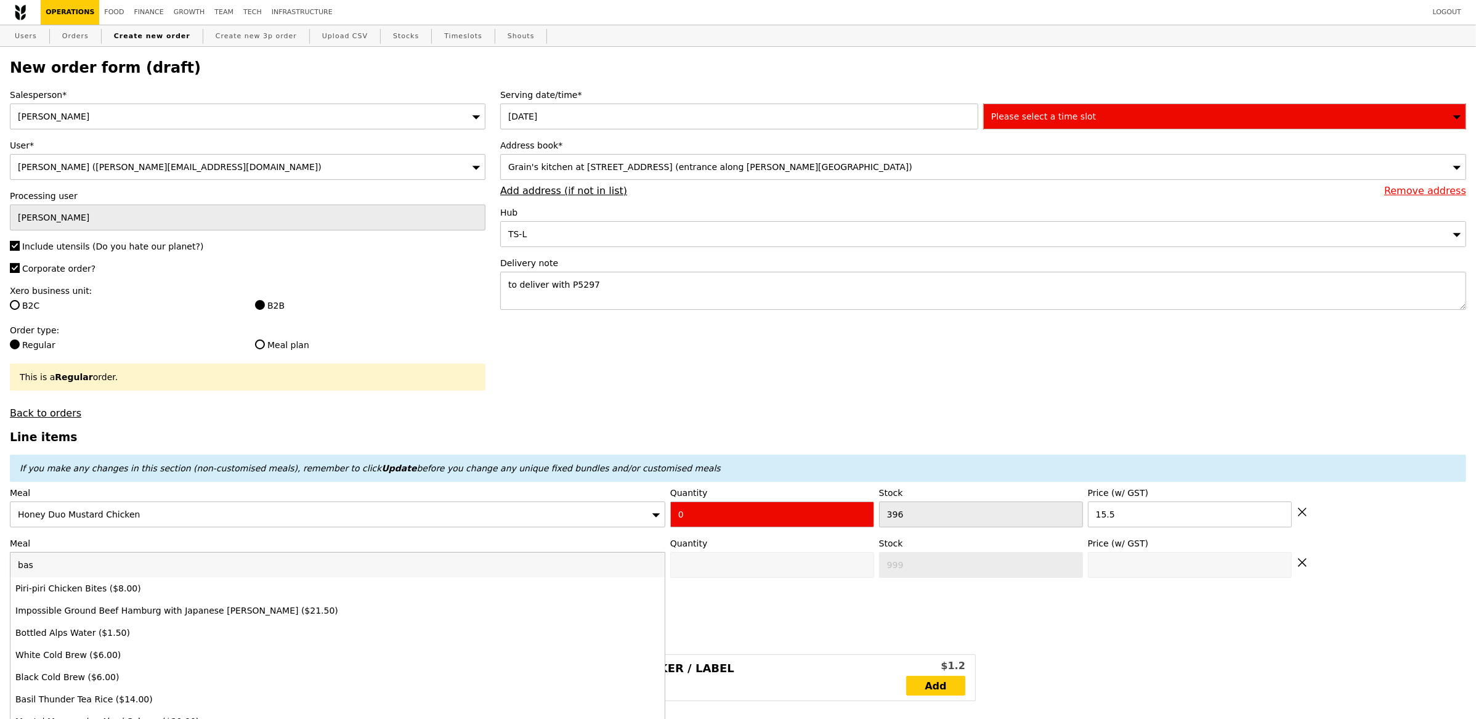
type input "basi"
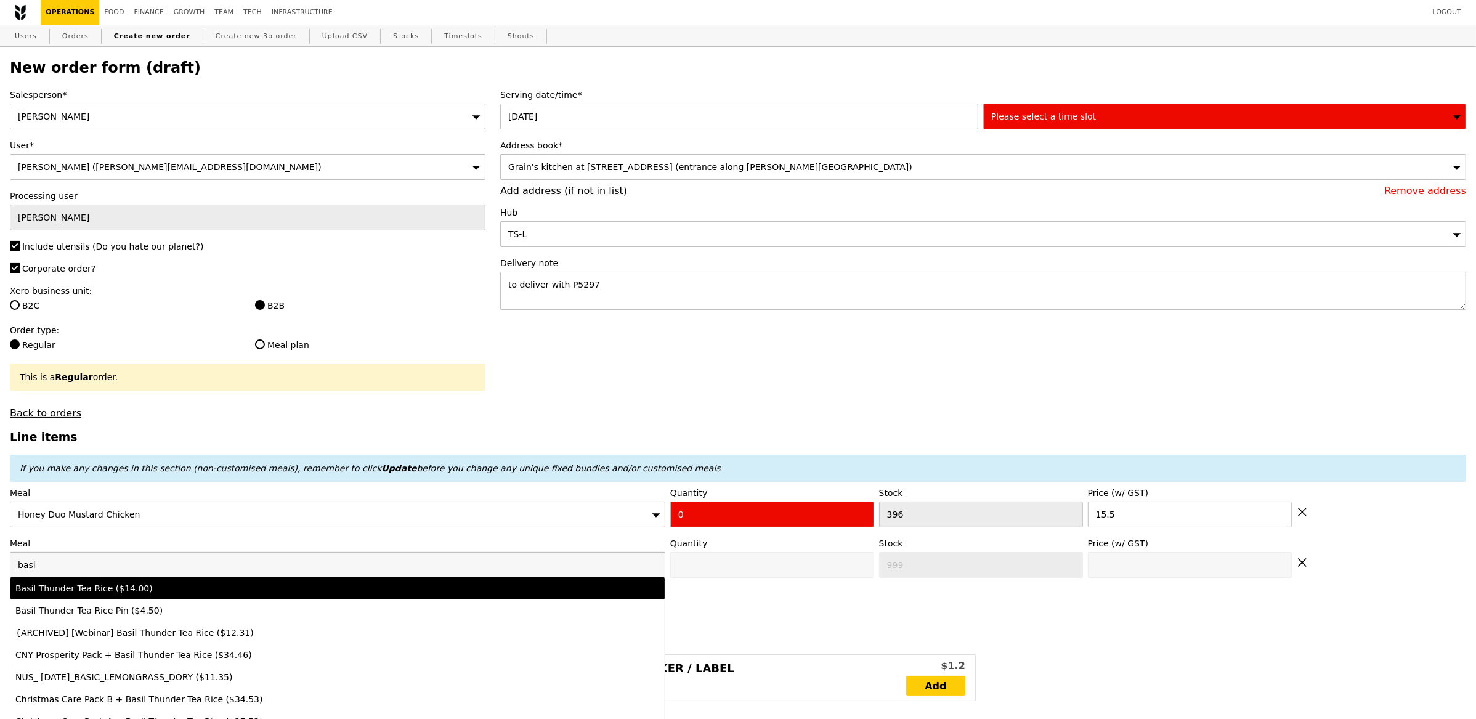
click at [91, 582] on li "Basil Thunder Tea Rice ($14.00)" at bounding box center [337, 588] width 654 height 22
type input "0"
type input "477"
type input "14.0"
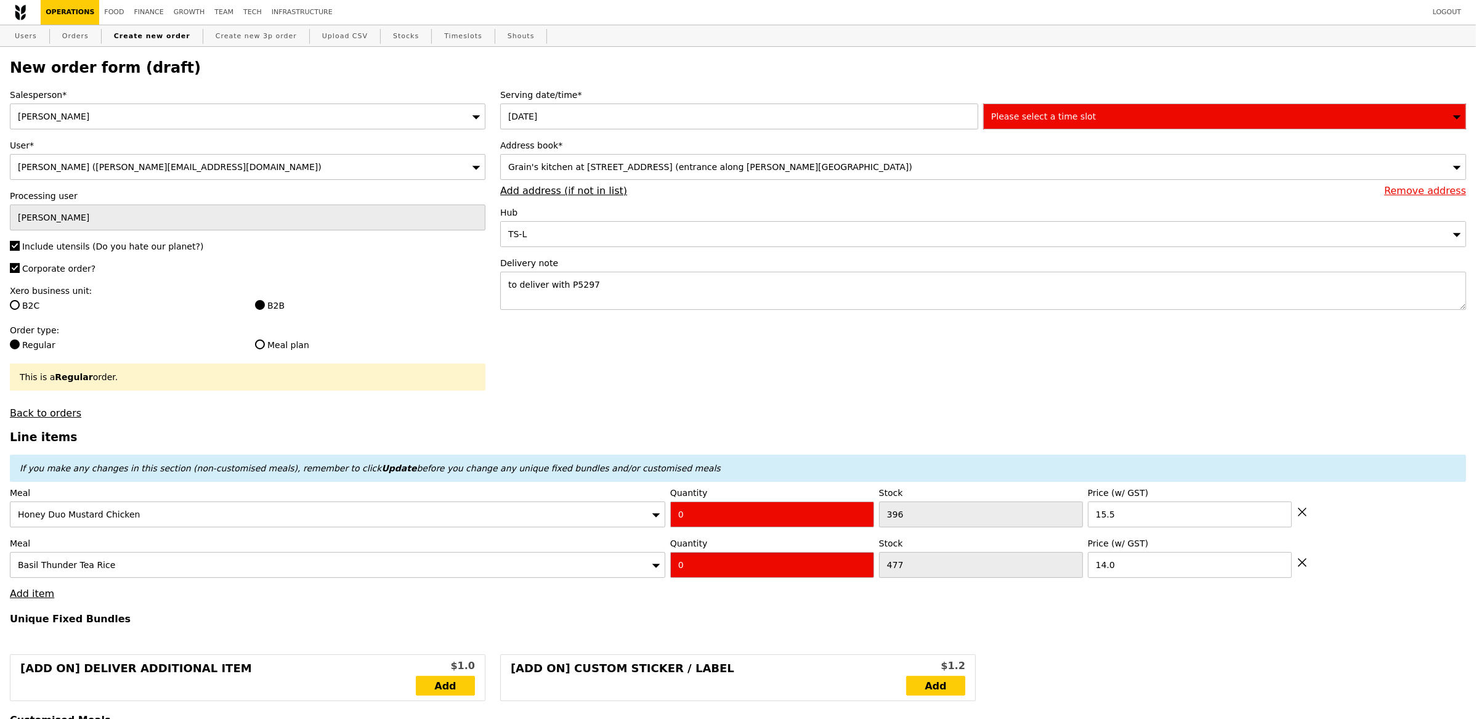
click at [696, 564] on input "0" at bounding box center [772, 565] width 204 height 26
type input "2"
click at [713, 514] on input "0" at bounding box center [772, 514] width 204 height 26
type input "Confirm"
type input "02"
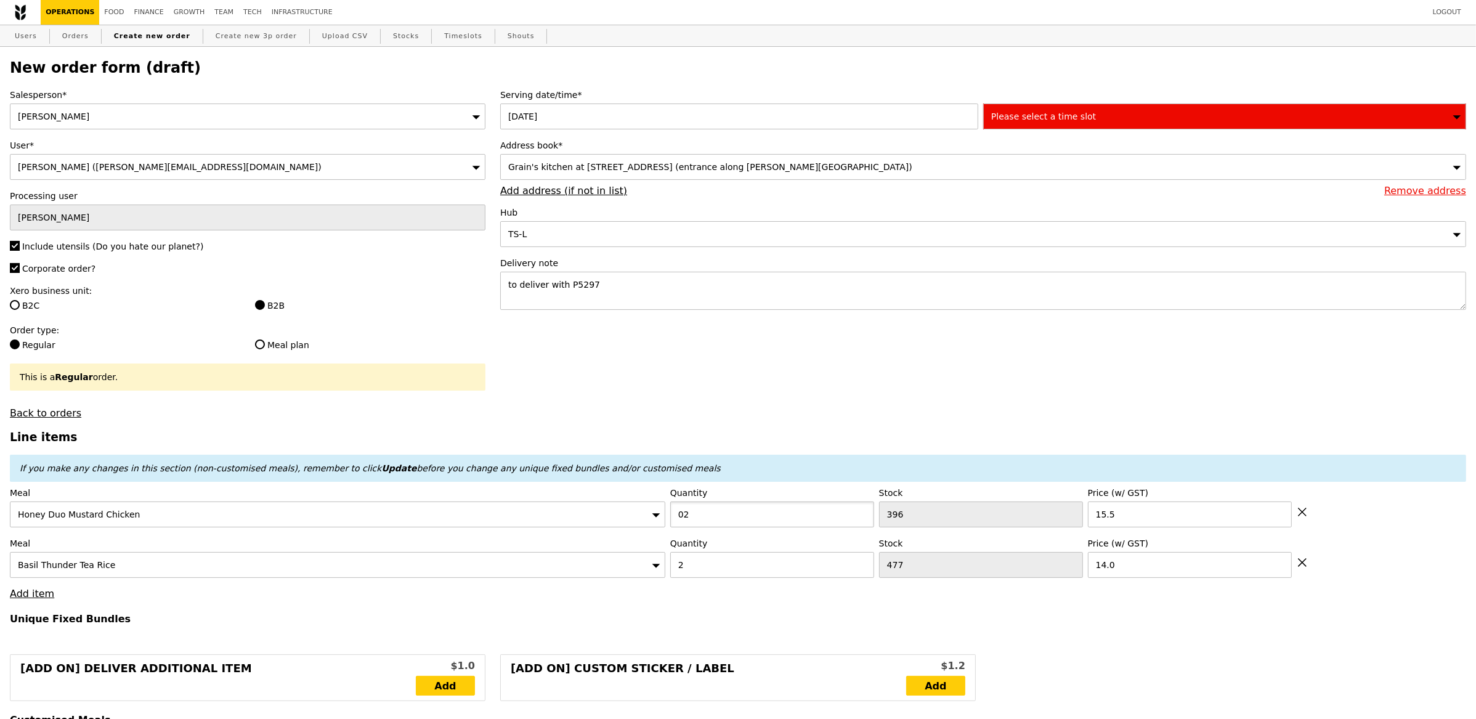
type input "Loading..."
type input "28.00"
click at [712, 515] on input "02" at bounding box center [772, 514] width 204 height 26
type input "Confirm anyway"
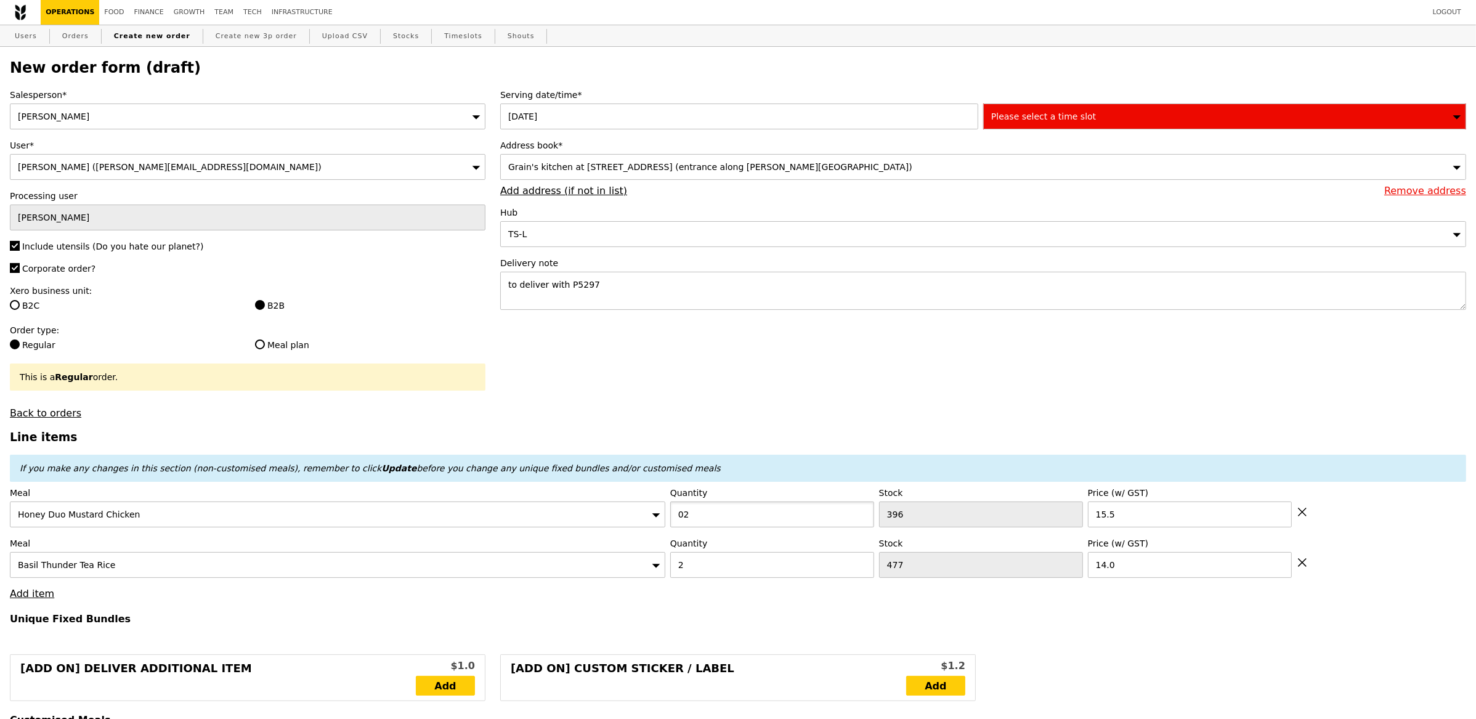
type input "1"
type input "0"
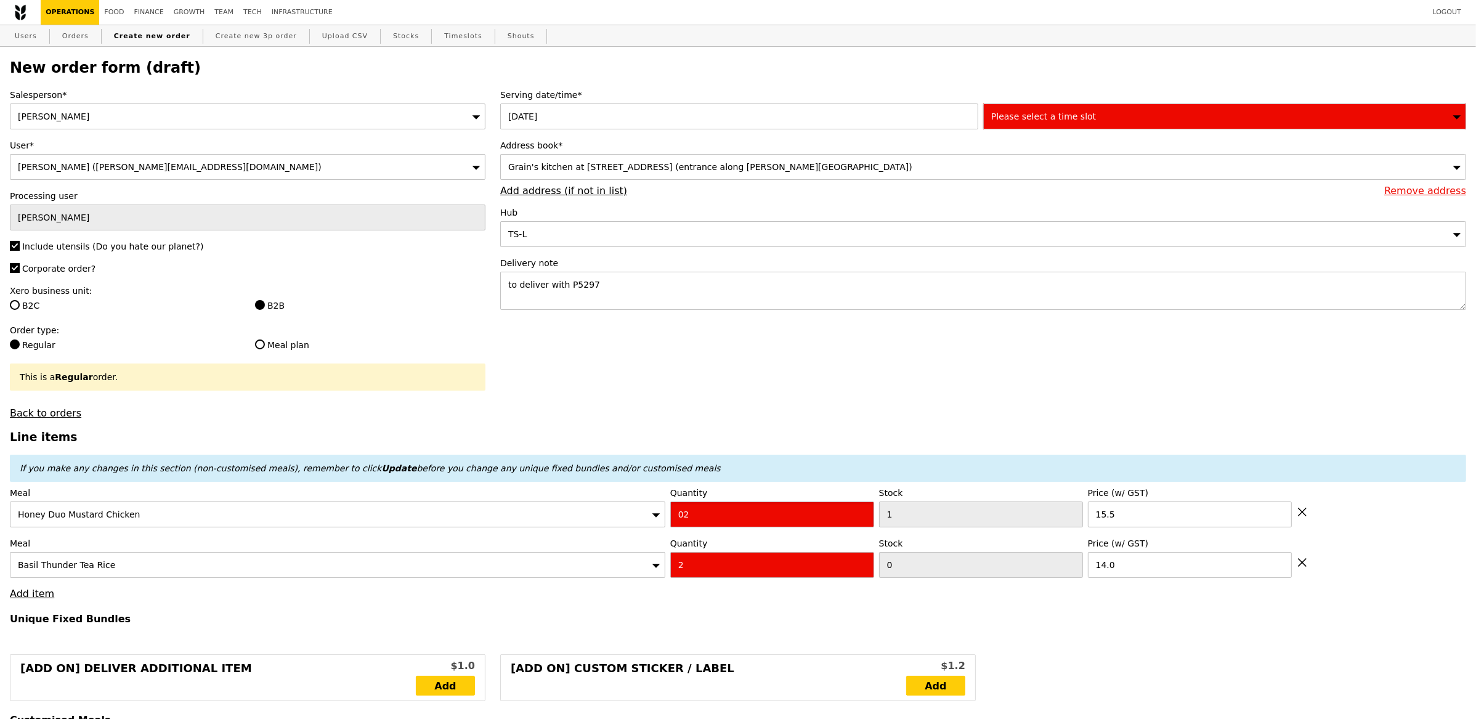
click at [715, 517] on input "02" at bounding box center [772, 514] width 204 height 26
type input "2"
click at [1042, 100] on label "Serving date/time*" at bounding box center [983, 95] width 966 height 12
click at [1046, 106] on div "Please select a time slot" at bounding box center [1224, 116] width 483 height 26
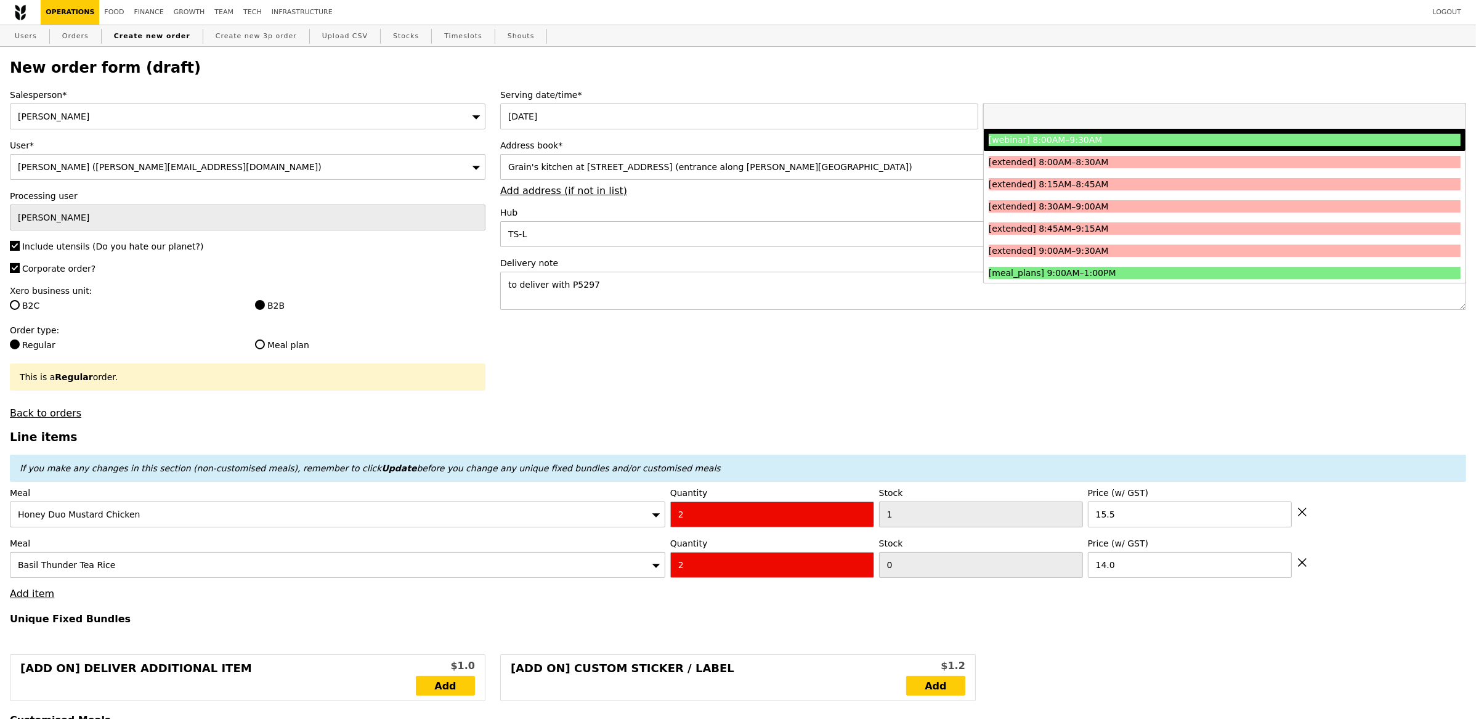
type input "Loading..."
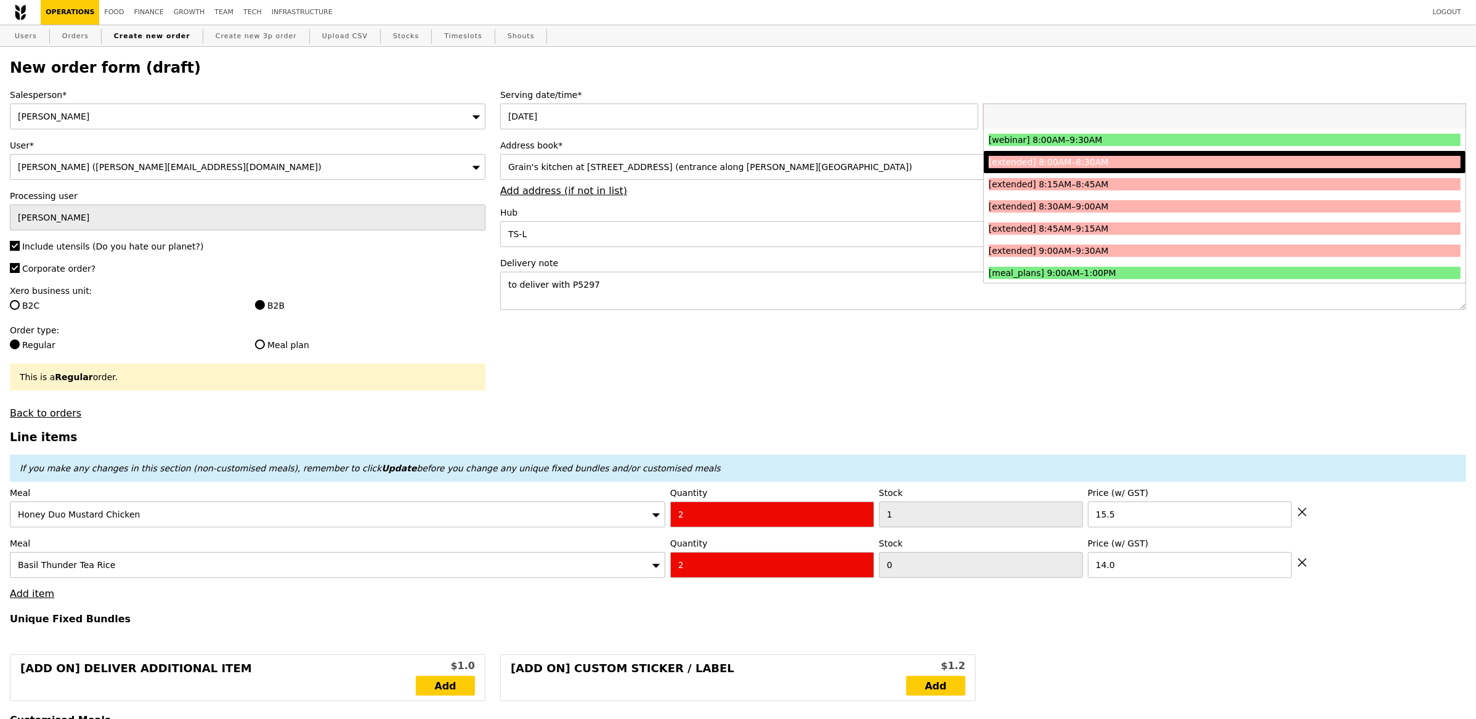
scroll to position [219, 0]
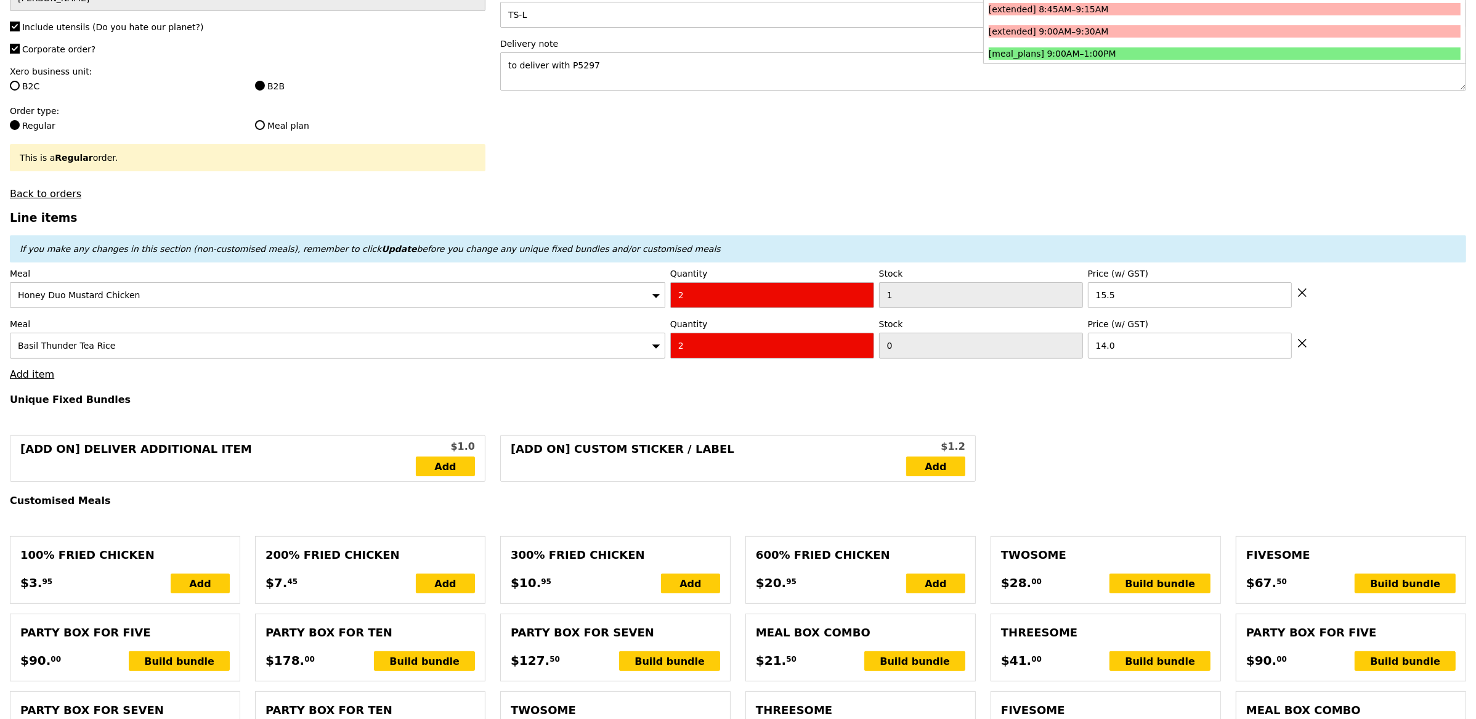
type input "59.00"
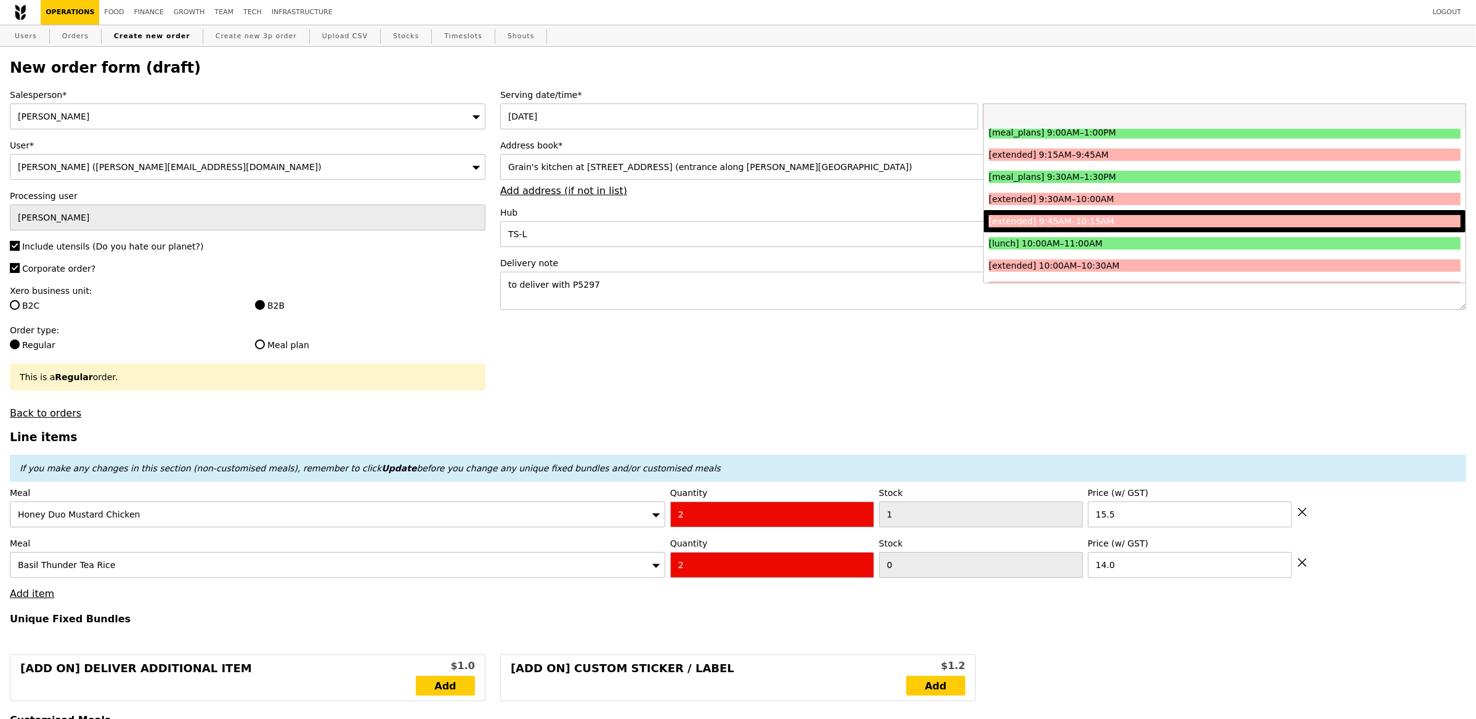
scroll to position [313, 0]
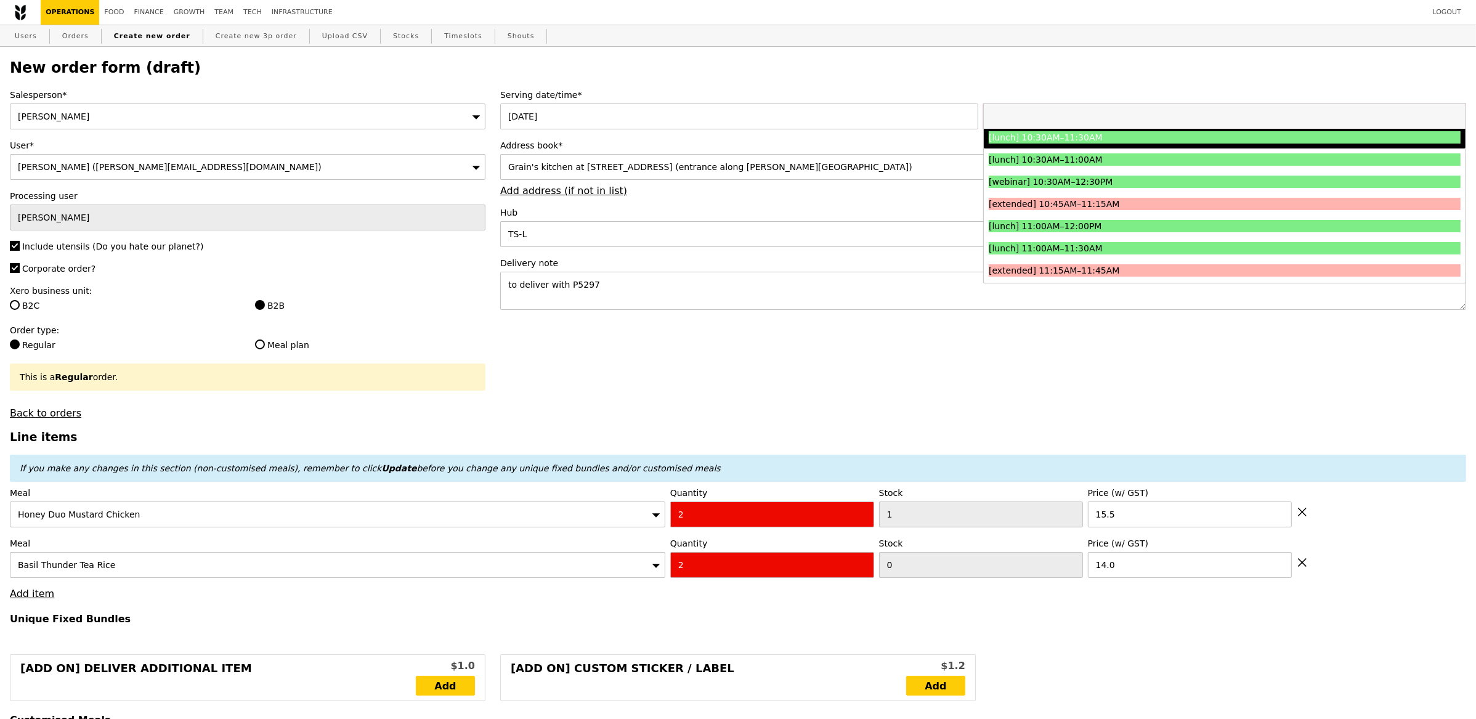
click at [1108, 141] on div "[lunch] 10:30AM–11:30AM" at bounding box center [1166, 137] width 354 height 12
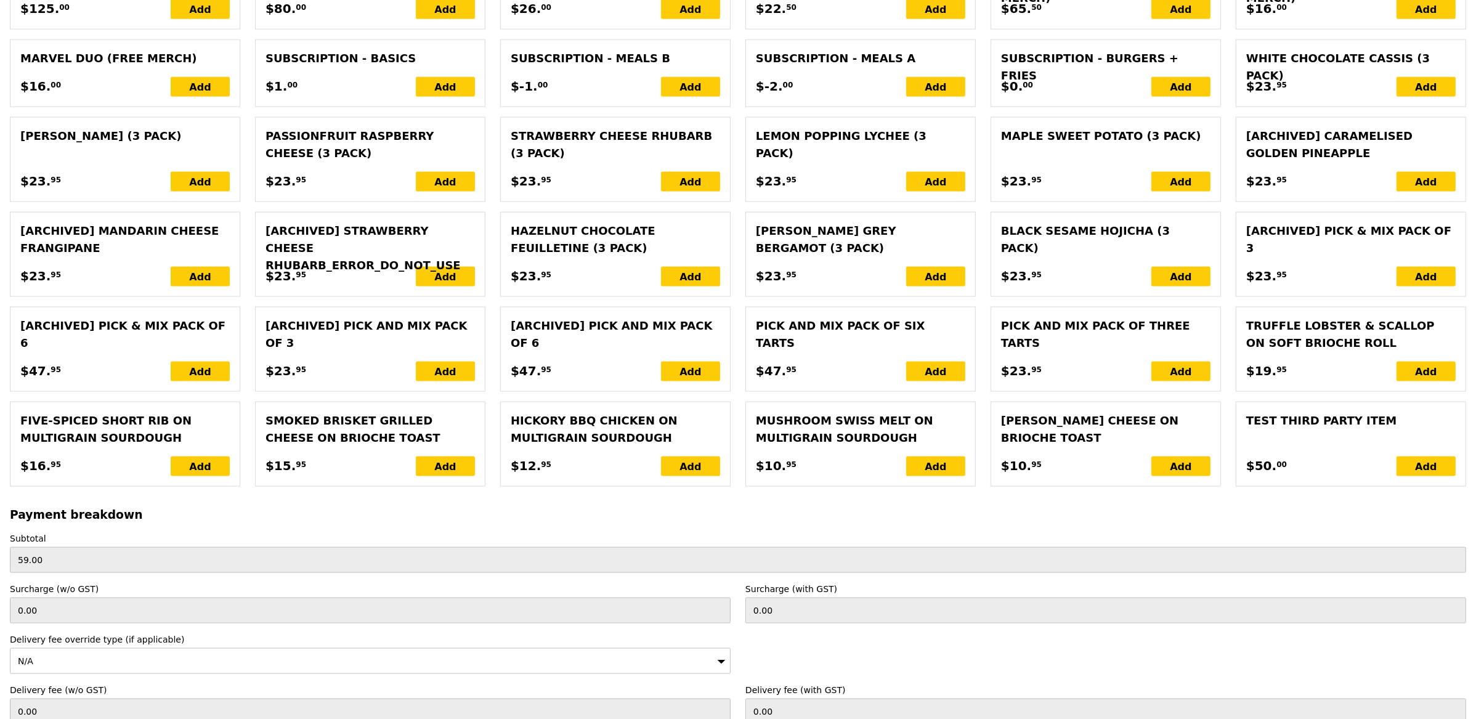
scroll to position [2464, 0]
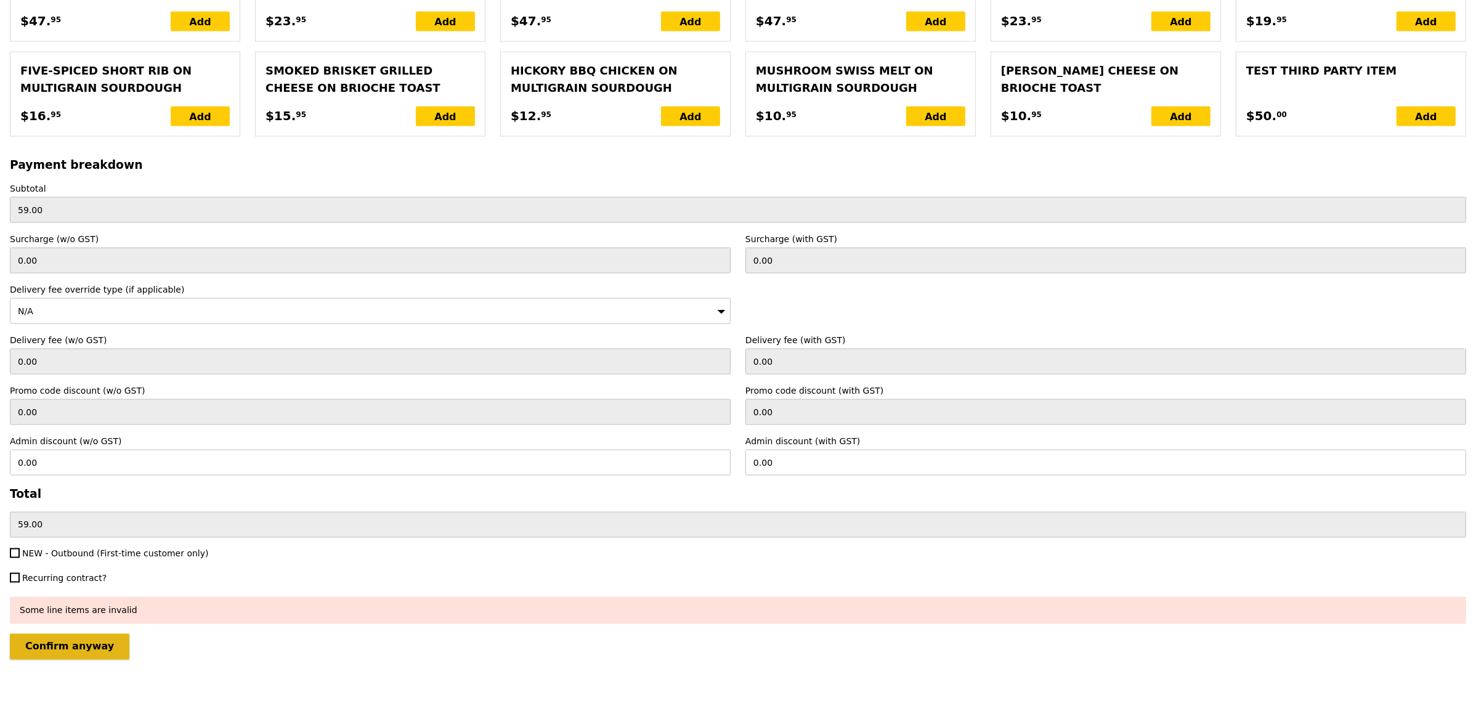
click at [65, 643] on input "Confirm anyway" at bounding box center [70, 647] width 120 height 26
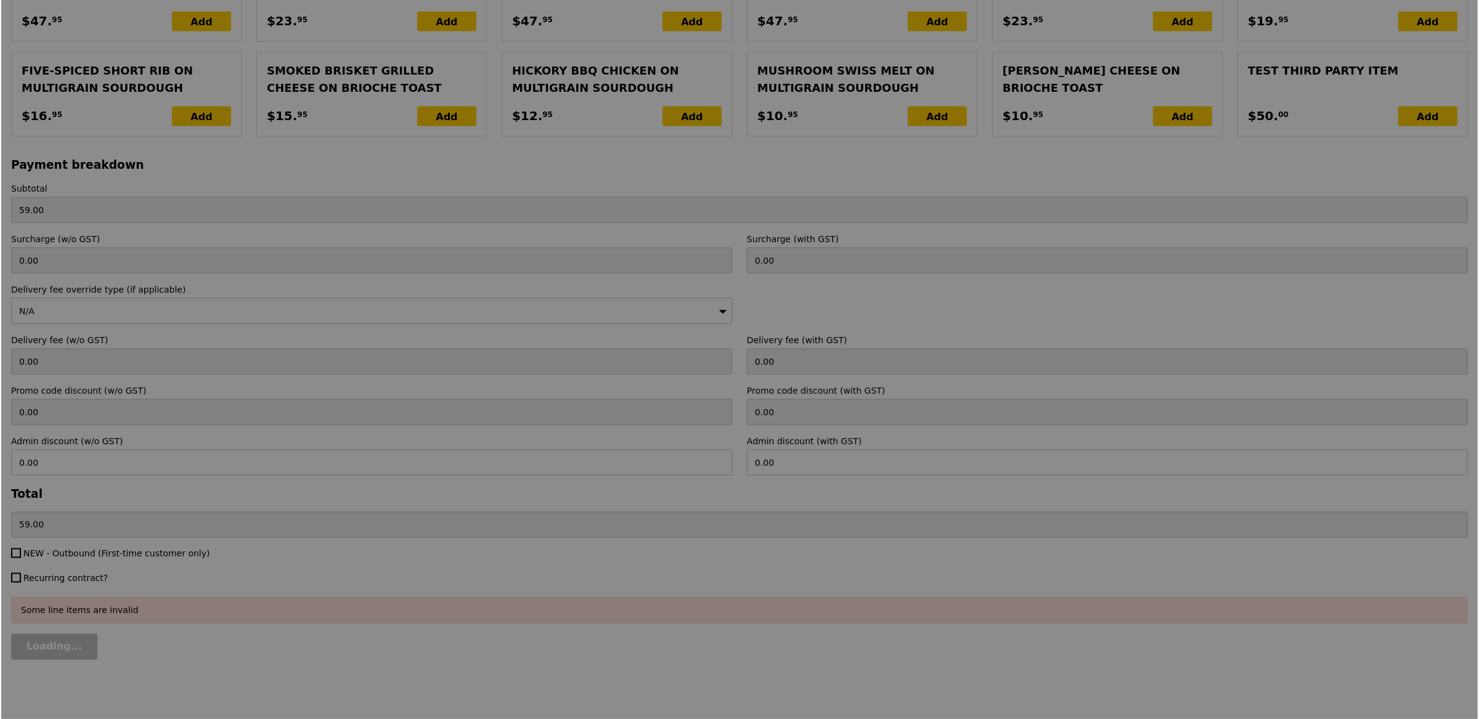
scroll to position [0, 0]
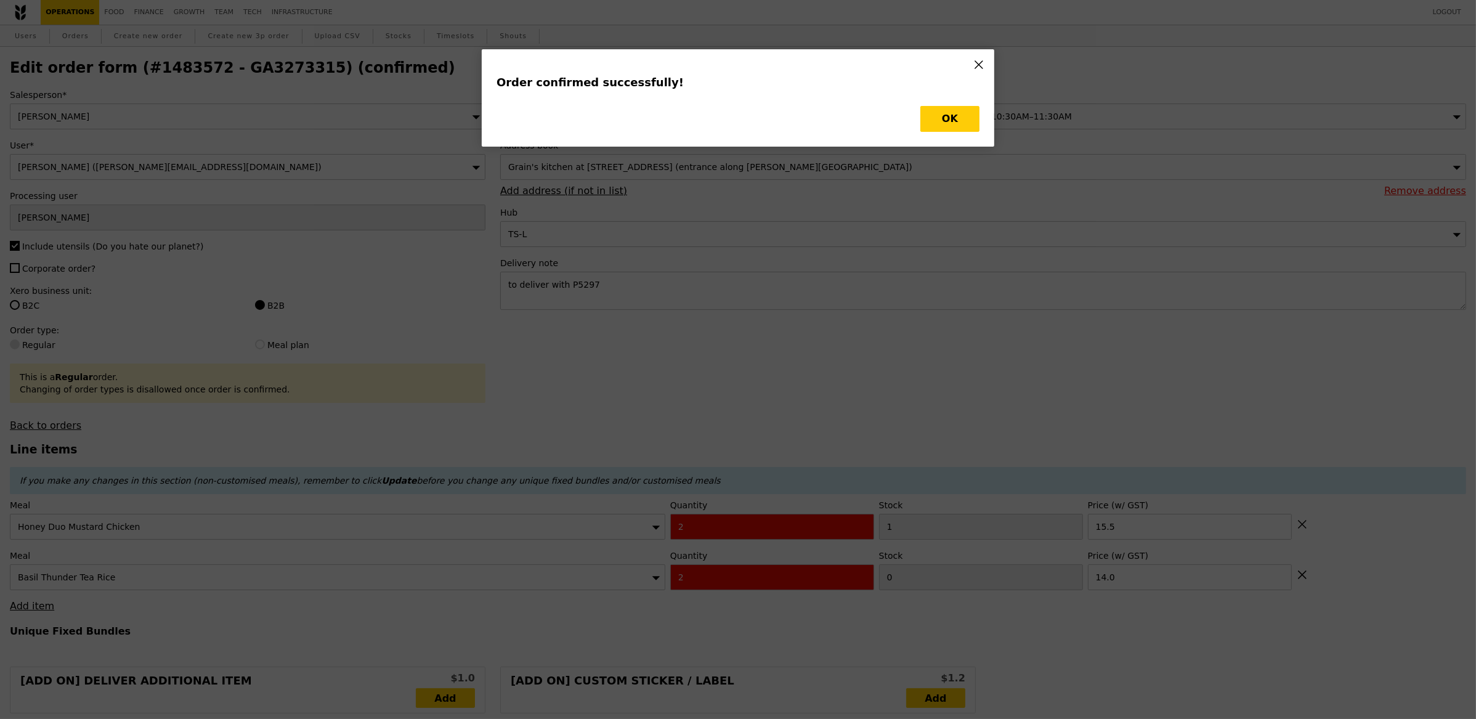
click at [948, 117] on button "OK" at bounding box center [949, 119] width 59 height 26
type input "Loading..."
checkbox input "false"
type input "15.50"
type input "14.00"
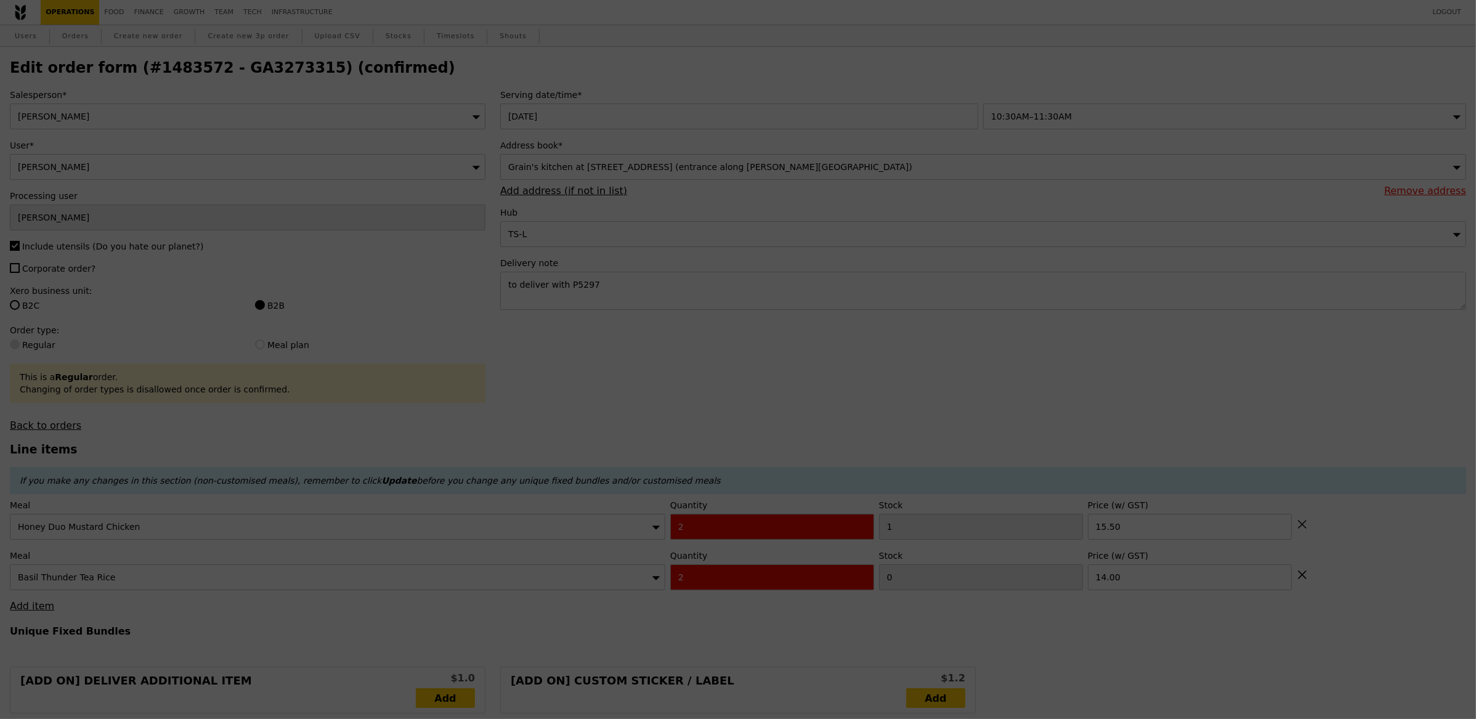
type input "394"
type input "475"
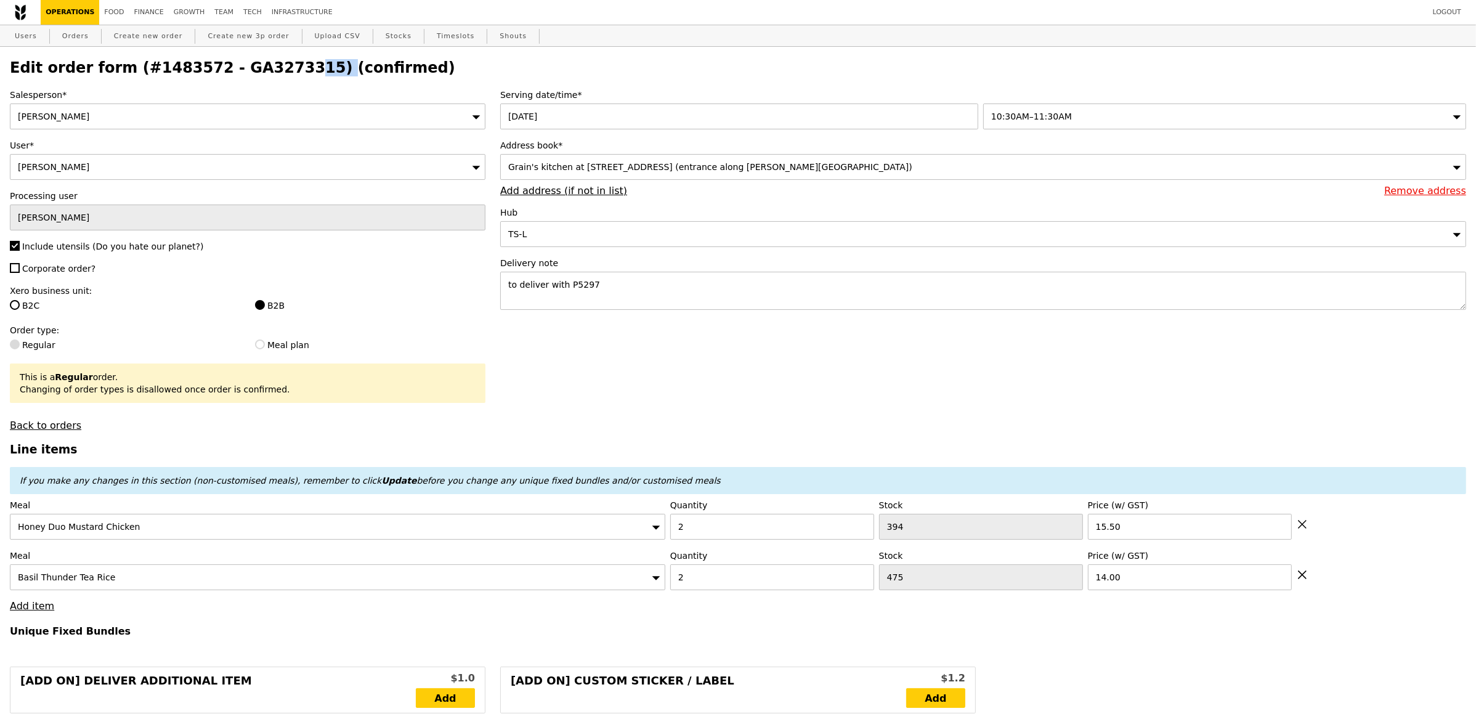
drag, startPoint x: 294, startPoint y: 70, endPoint x: 209, endPoint y: 71, distance: 85.0
click at [209, 71] on h2 "Edit order form (#1483572 - GA3273315) (confirmed)" at bounding box center [738, 67] width 1456 height 17
copy h2 "GA3273315)"
click at [67, 34] on link "Orders" at bounding box center [75, 36] width 36 height 22
type input "Loading..."
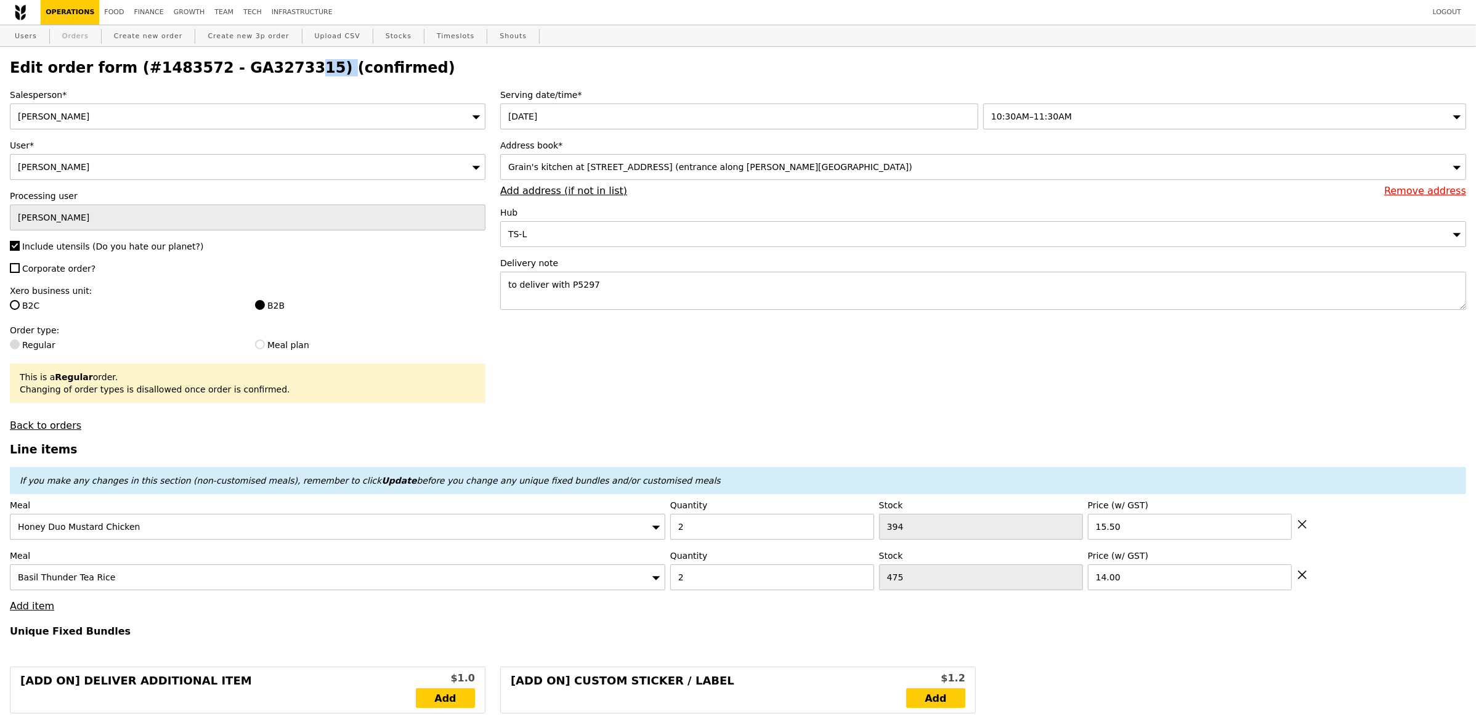
select select "100"
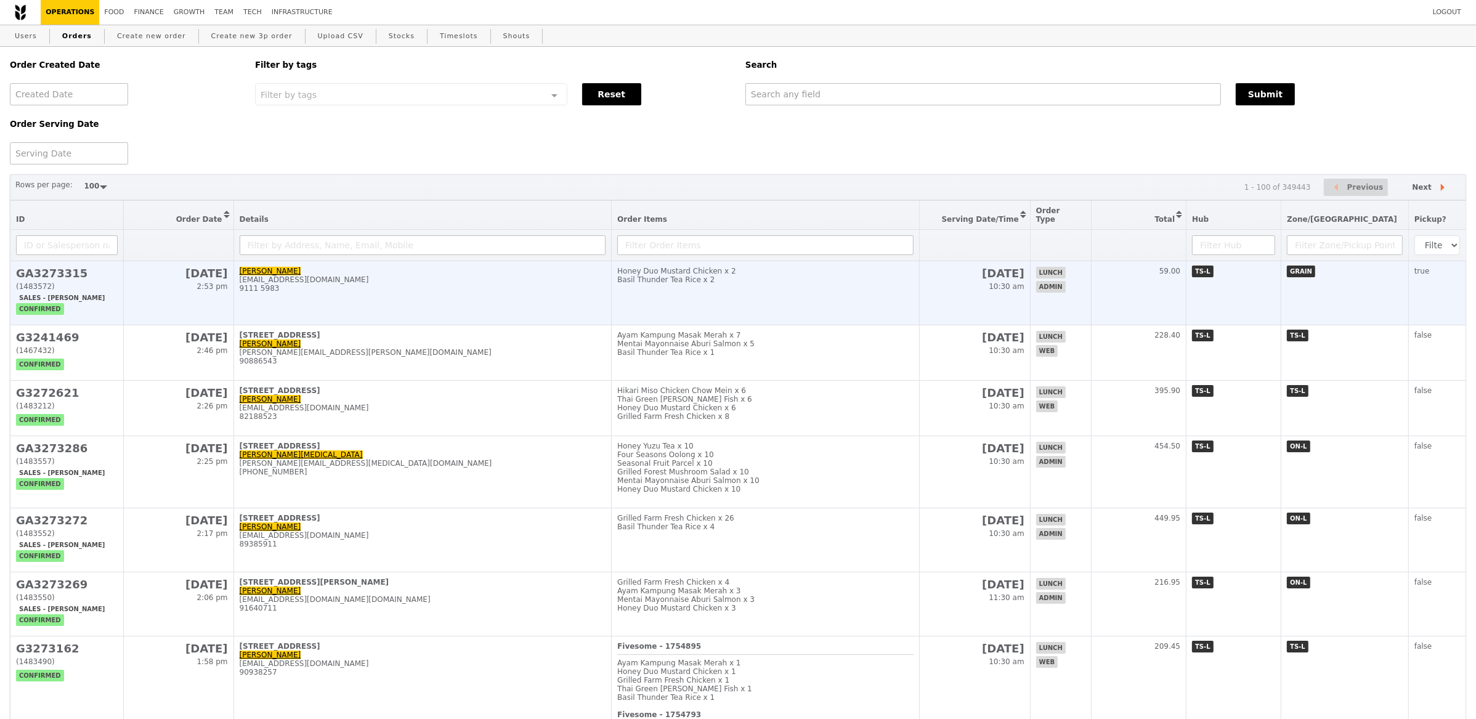
click at [342, 293] on td "Nelly Yusien yusien.nelly@cytiva.com 9111 5983" at bounding box center [422, 293] width 378 height 64
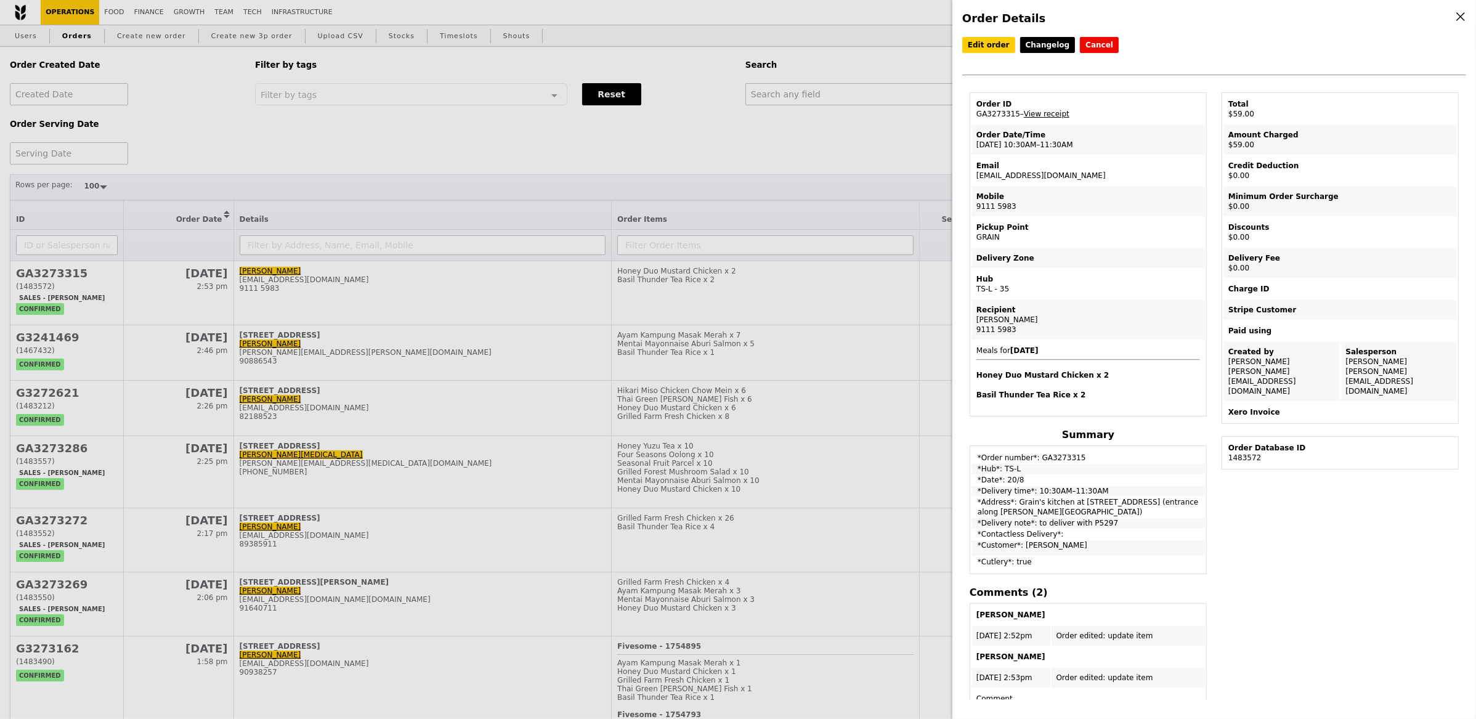
drag, startPoint x: 1019, startPoint y: 113, endPoint x: 975, endPoint y: 115, distance: 43.8
click at [975, 115] on td "Order ID GA3273315 – View receipt" at bounding box center [1088, 109] width 233 height 30
copy td "GA3273315"
drag, startPoint x: 861, startPoint y: 114, endPoint x: 870, endPoint y: 99, distance: 18.3
click at [862, 112] on div "Order Details Edit order Changelog Cancel Order ID GA3273315 – View receipt Ord…" at bounding box center [738, 359] width 1476 height 719
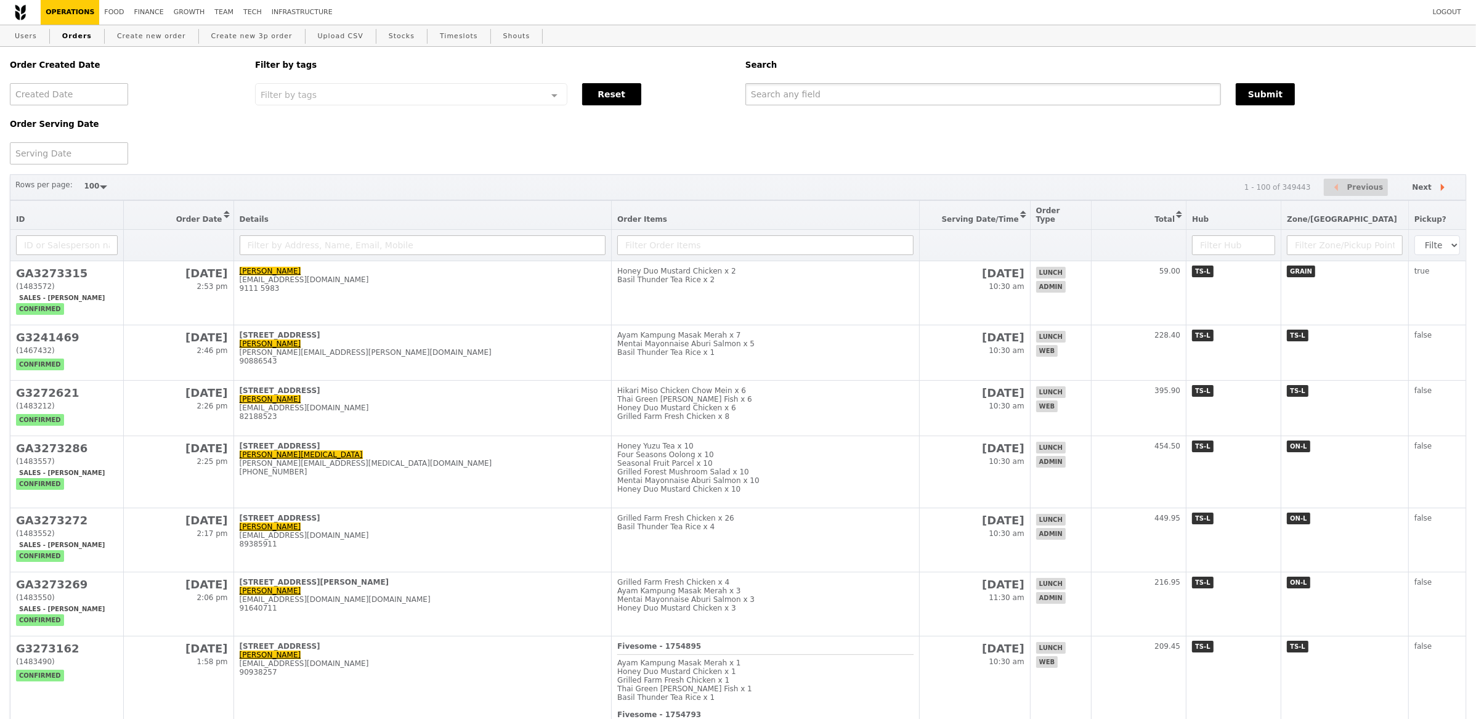
click at [870, 99] on input "text" at bounding box center [983, 94] width 476 height 22
paste input "GA3273315"
type input "GA3273315"
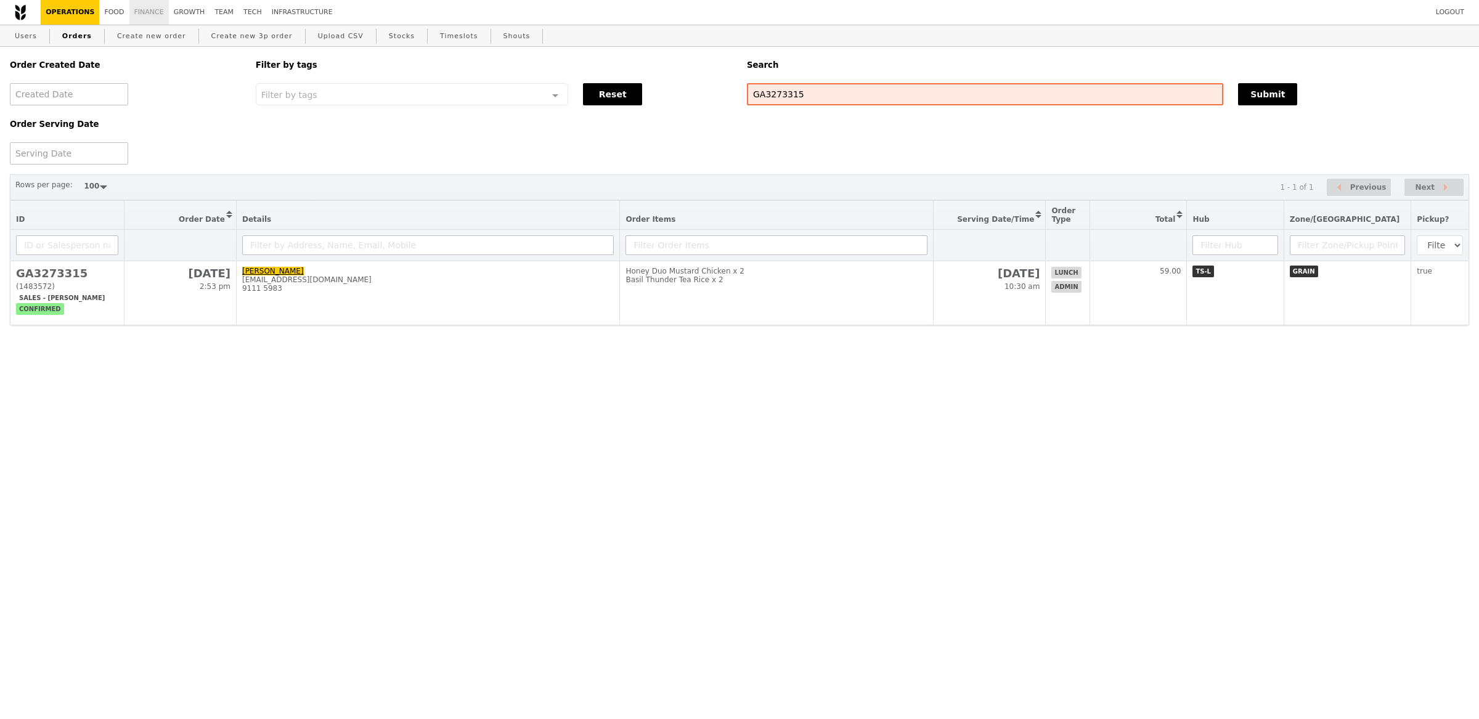
click at [151, 12] on link "Finance" at bounding box center [148, 12] width 39 height 25
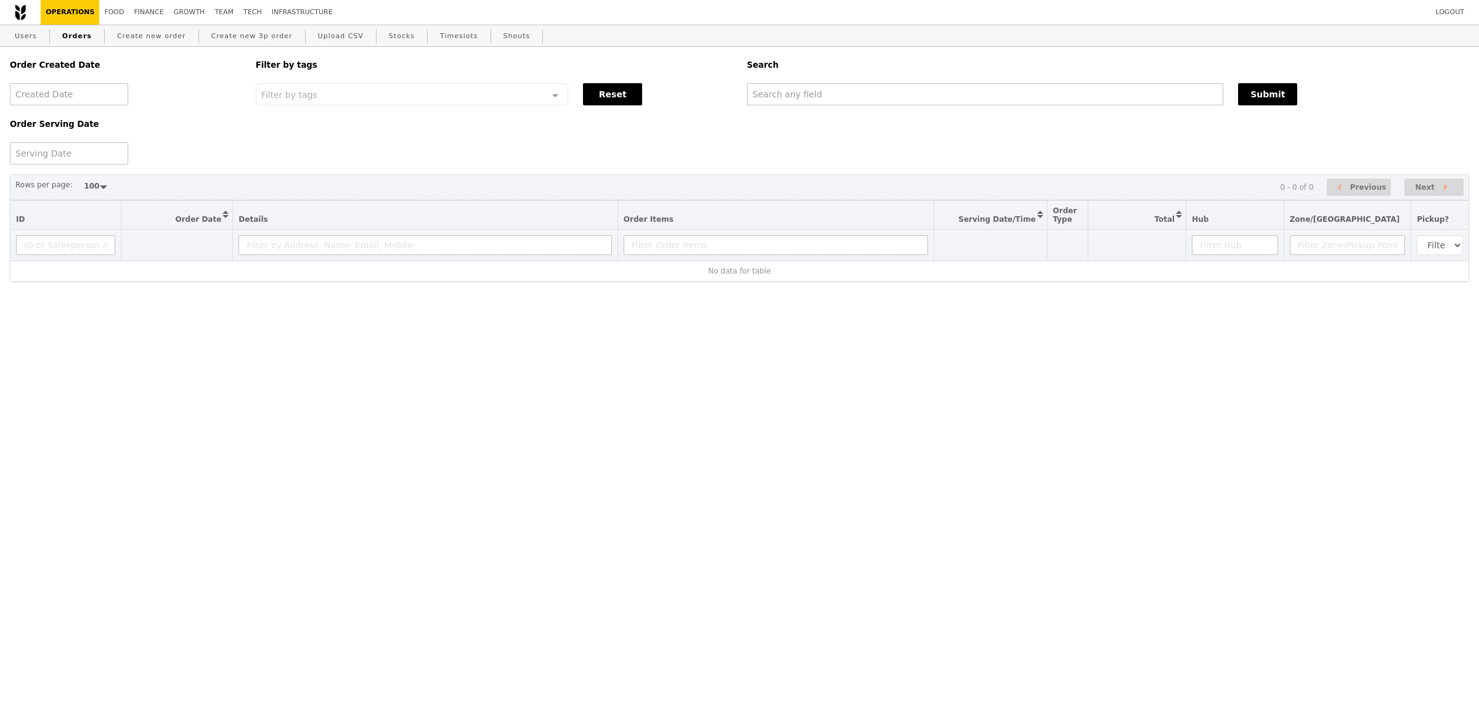
select select "100"
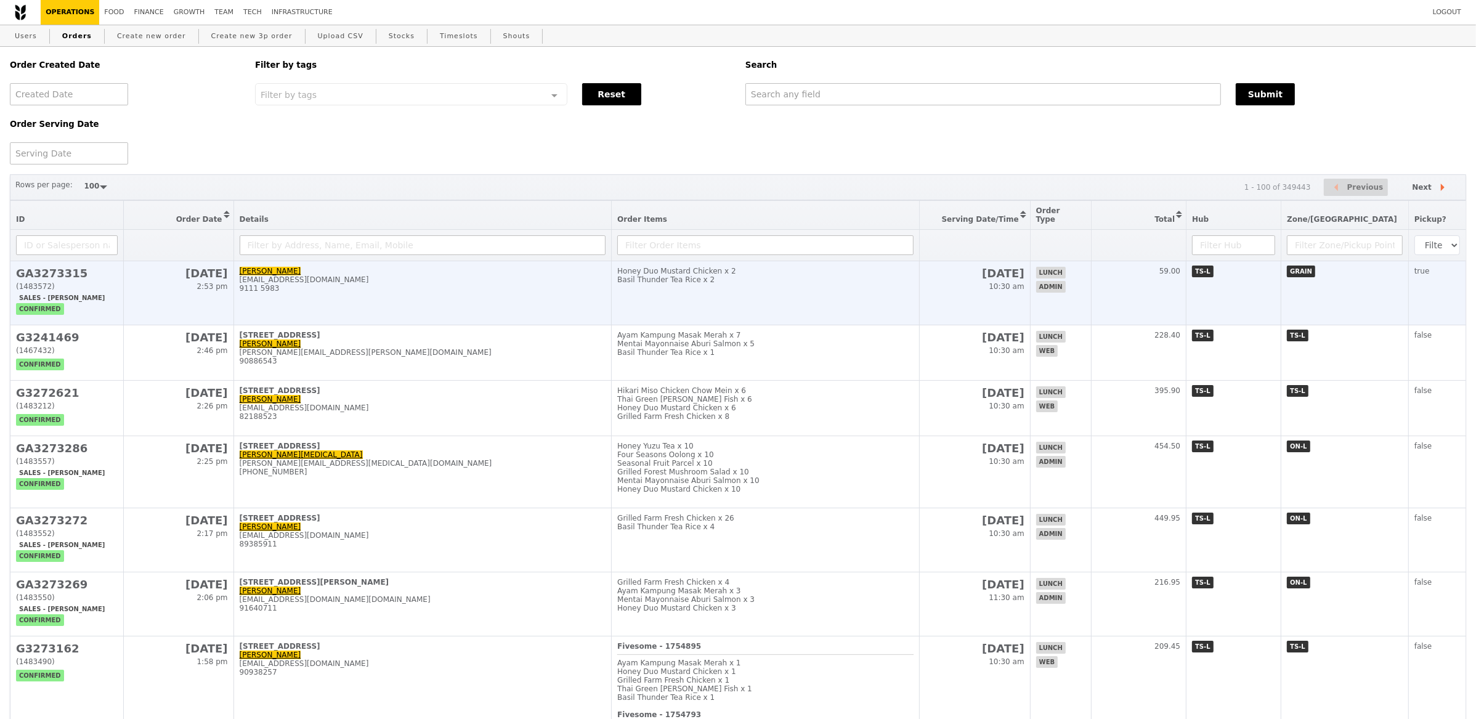
click at [479, 289] on td "Nelly Yusien yusien.nelly@cytiva.com 9111 5983" at bounding box center [422, 293] width 378 height 64
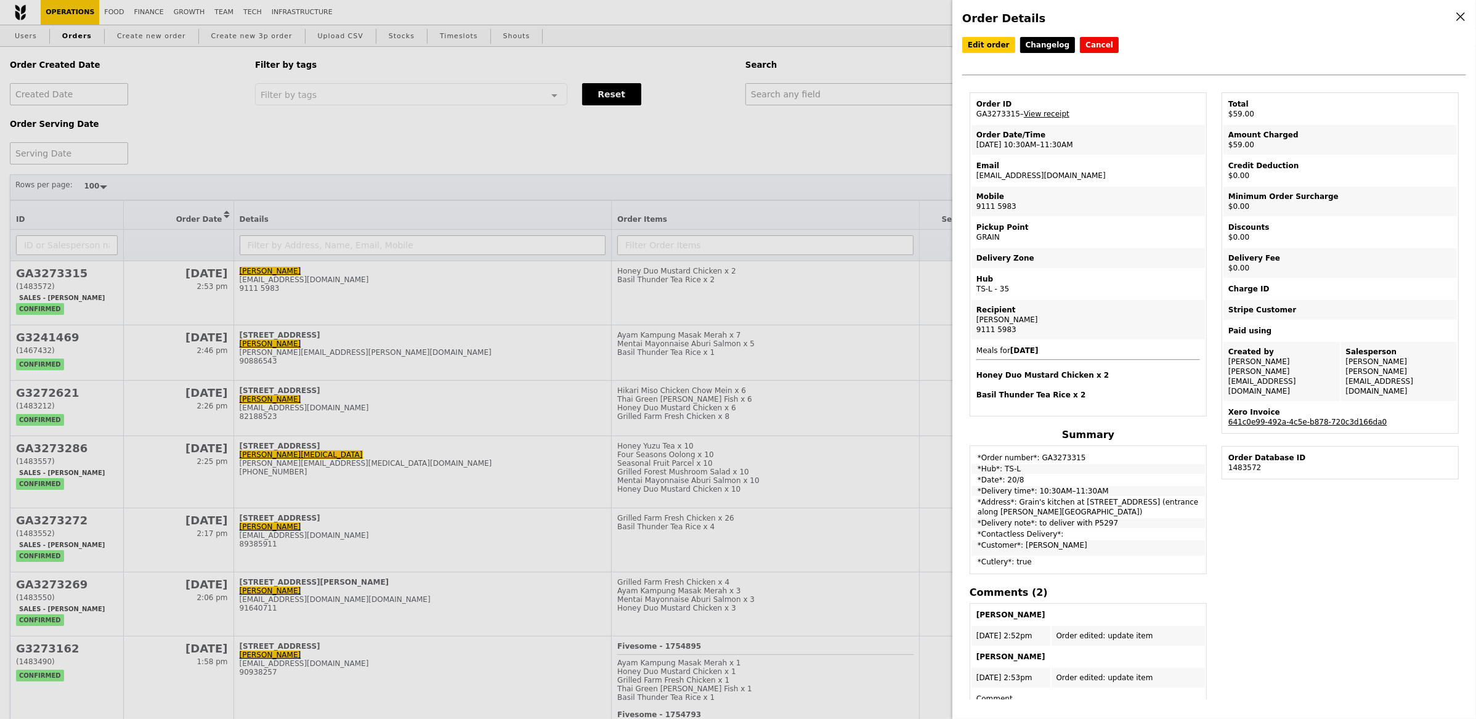
click at [1321, 418] on link "641c0e99-492a-4c5e-b878-720c3d166da0" at bounding box center [1307, 422] width 158 height 9
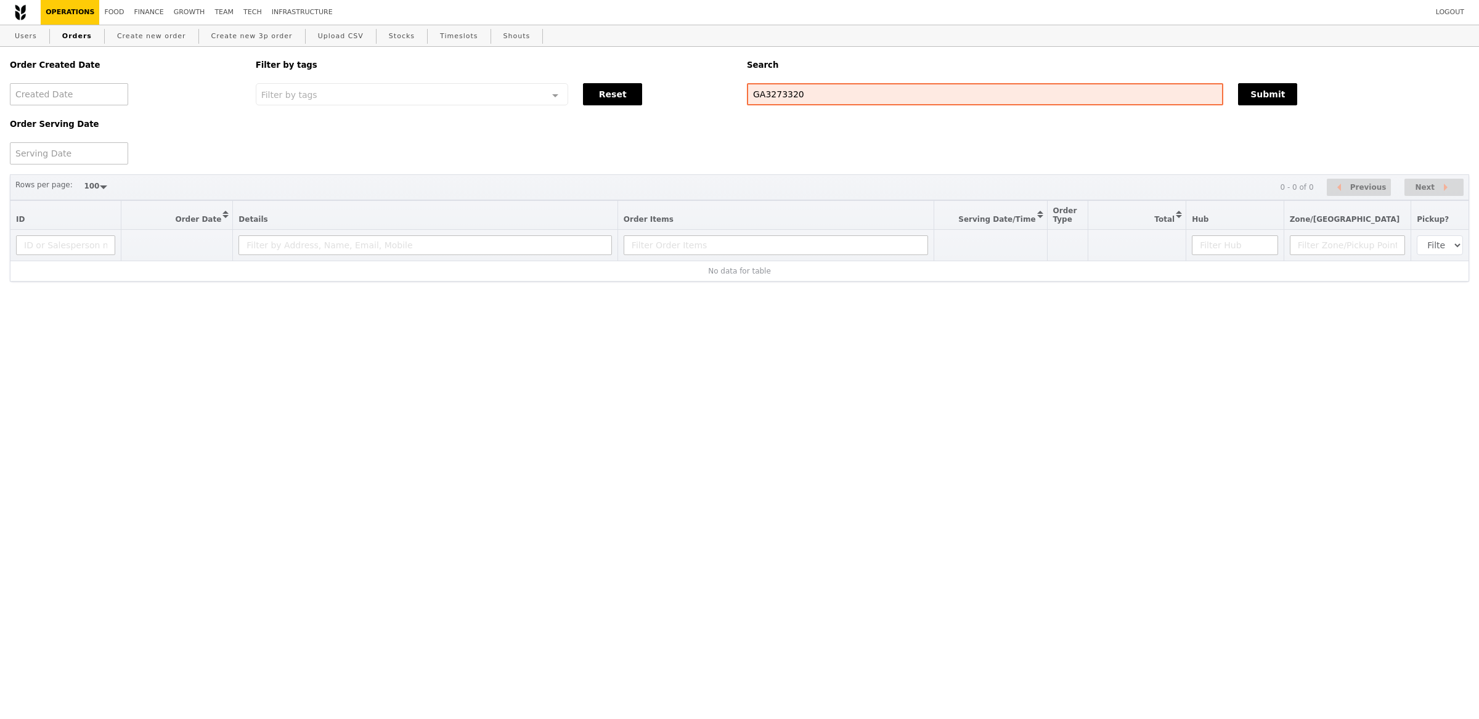
select select "100"
